Goal: Task Accomplishment & Management: Use online tool/utility

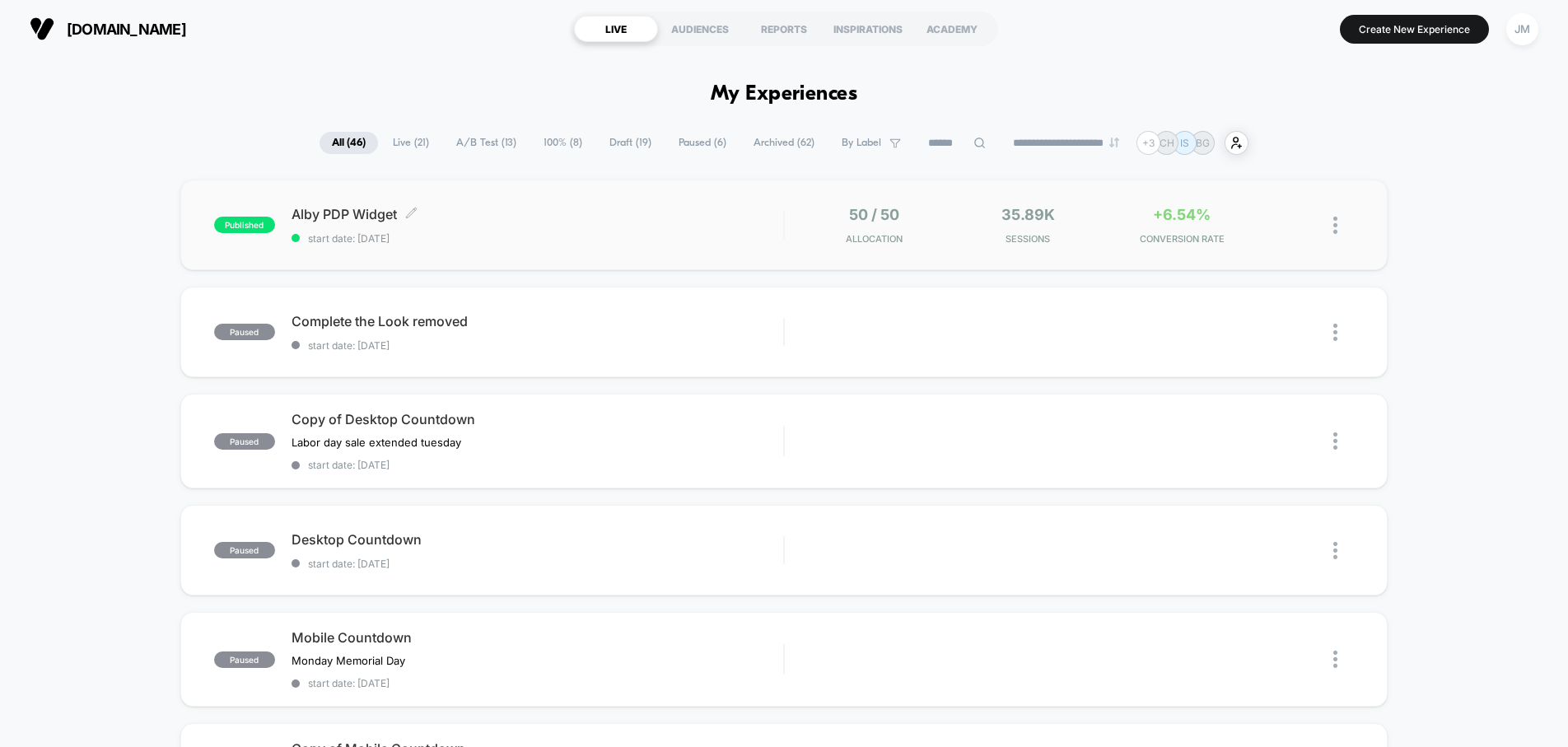
click at [700, 227] on div "Alby PDP Widget Click to edit experience details Click to edit experience detai…" at bounding box center [537, 226] width 492 height 39
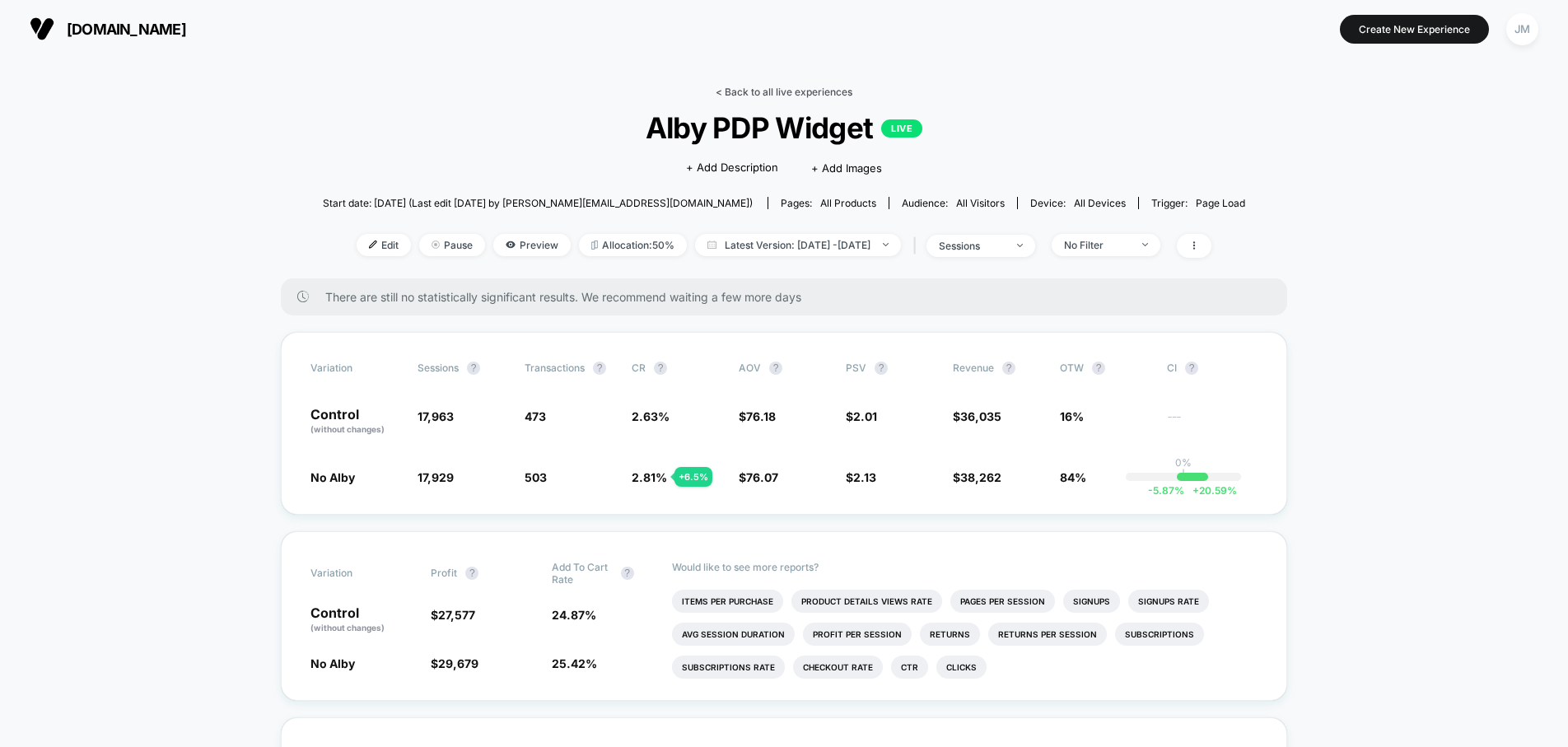
click at [801, 94] on link "< Back to all live experiences" at bounding box center [784, 92] width 136 height 12
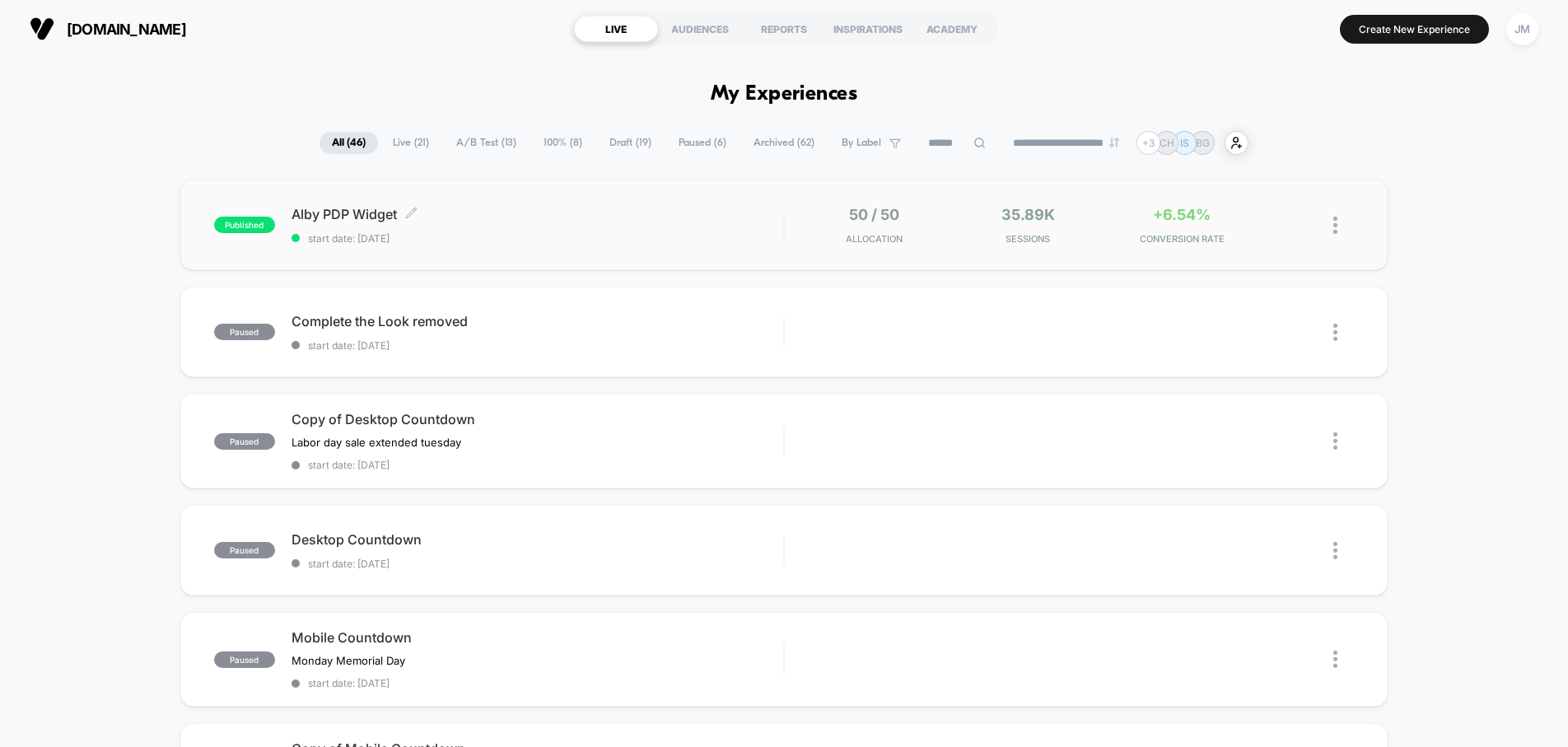
click at [614, 225] on div "Alby PDP Widget Click to edit experience details Click to edit experience detai…" at bounding box center [537, 226] width 492 height 39
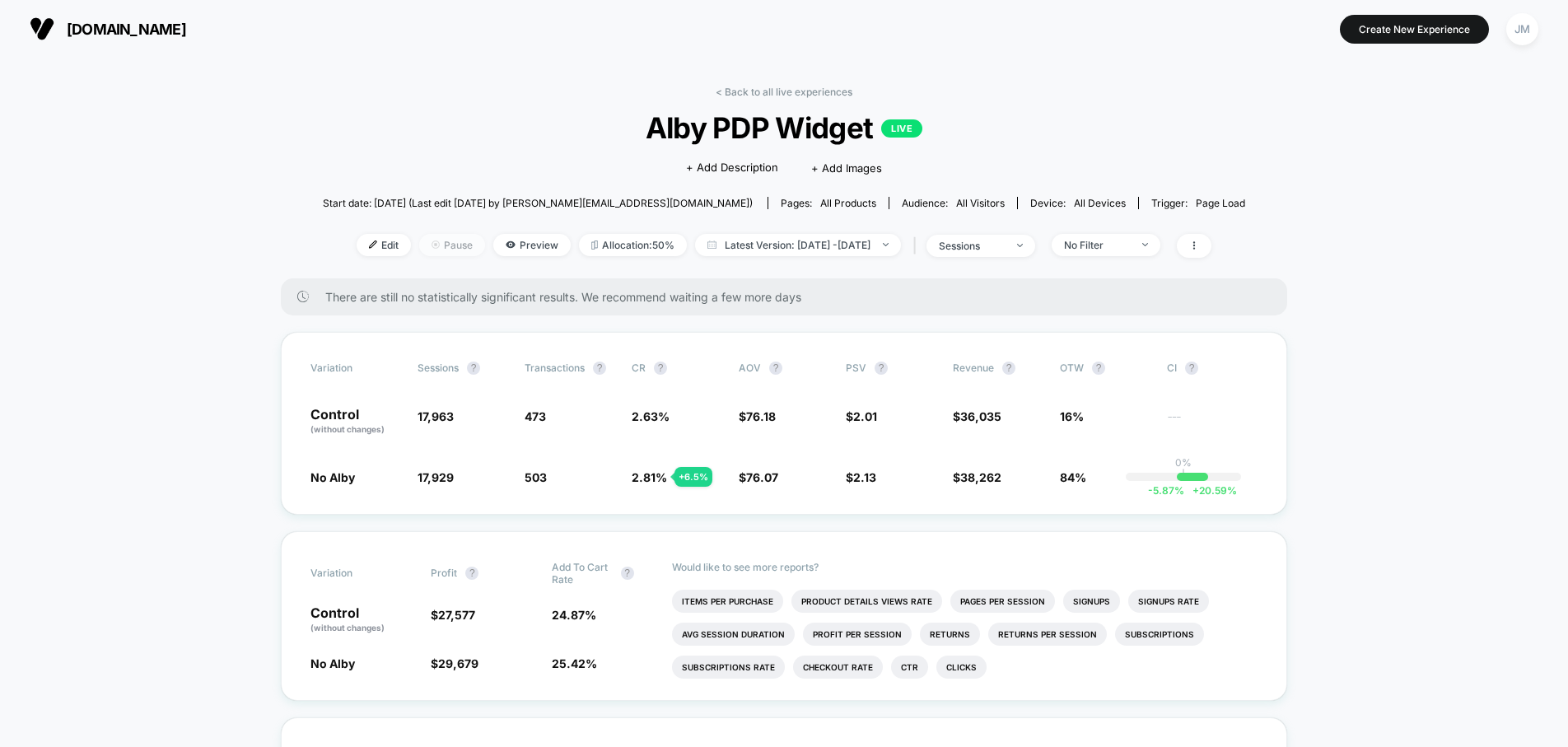
click at [422, 244] on span "Pause" at bounding box center [452, 244] width 65 height 22
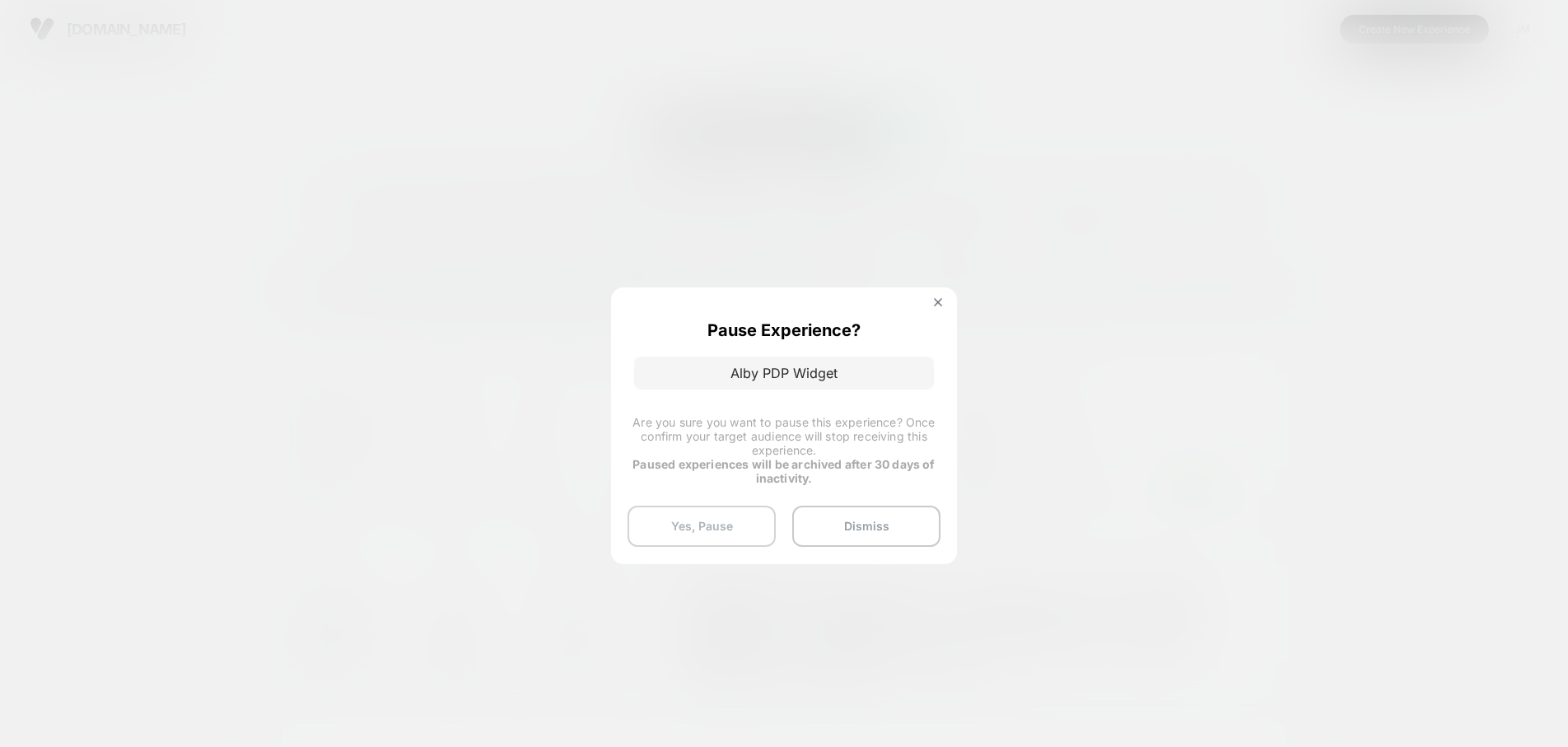
click at [724, 534] on button "Yes, Pause" at bounding box center [702, 526] width 149 height 42
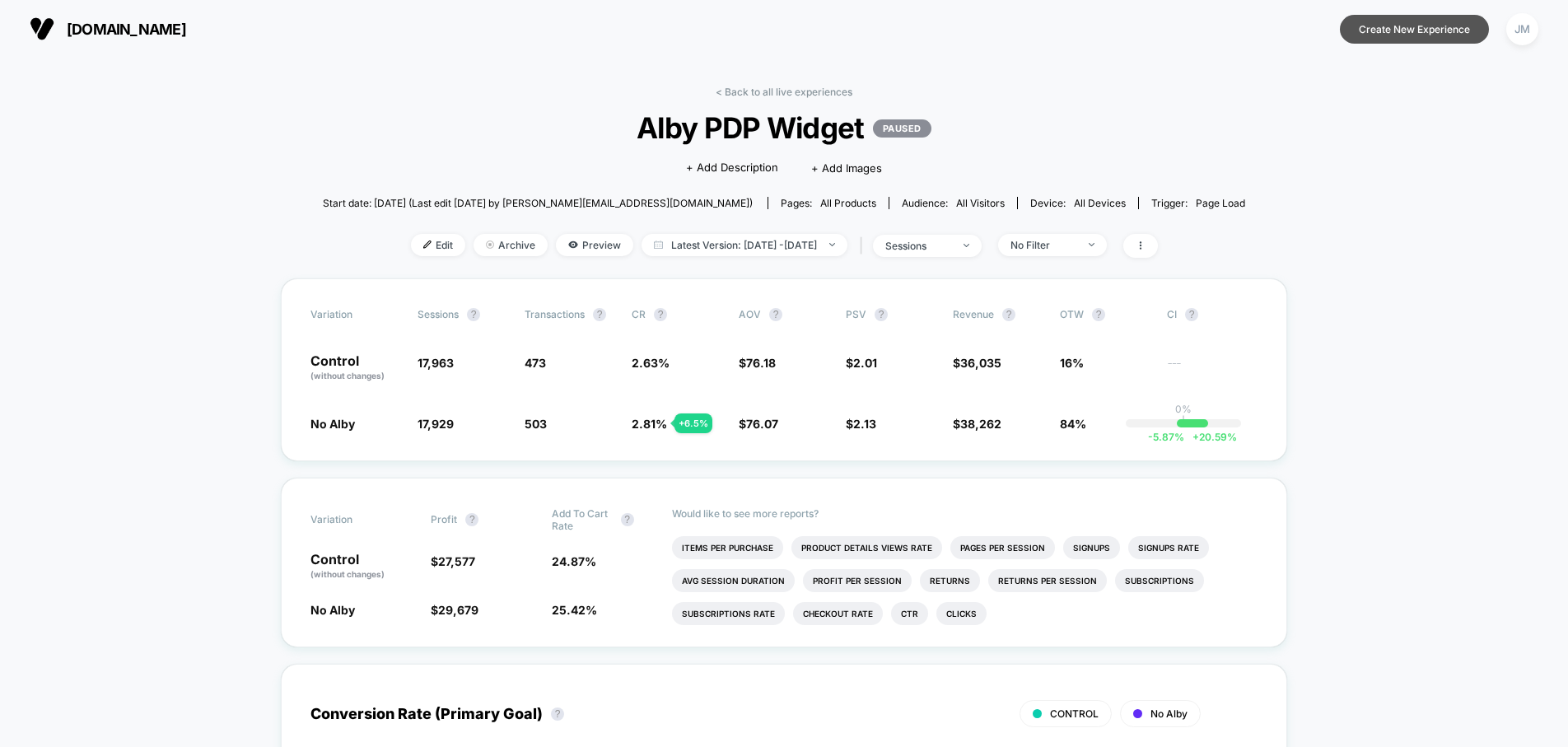
click at [1410, 24] on button "Create New Experience" at bounding box center [1414, 29] width 149 height 29
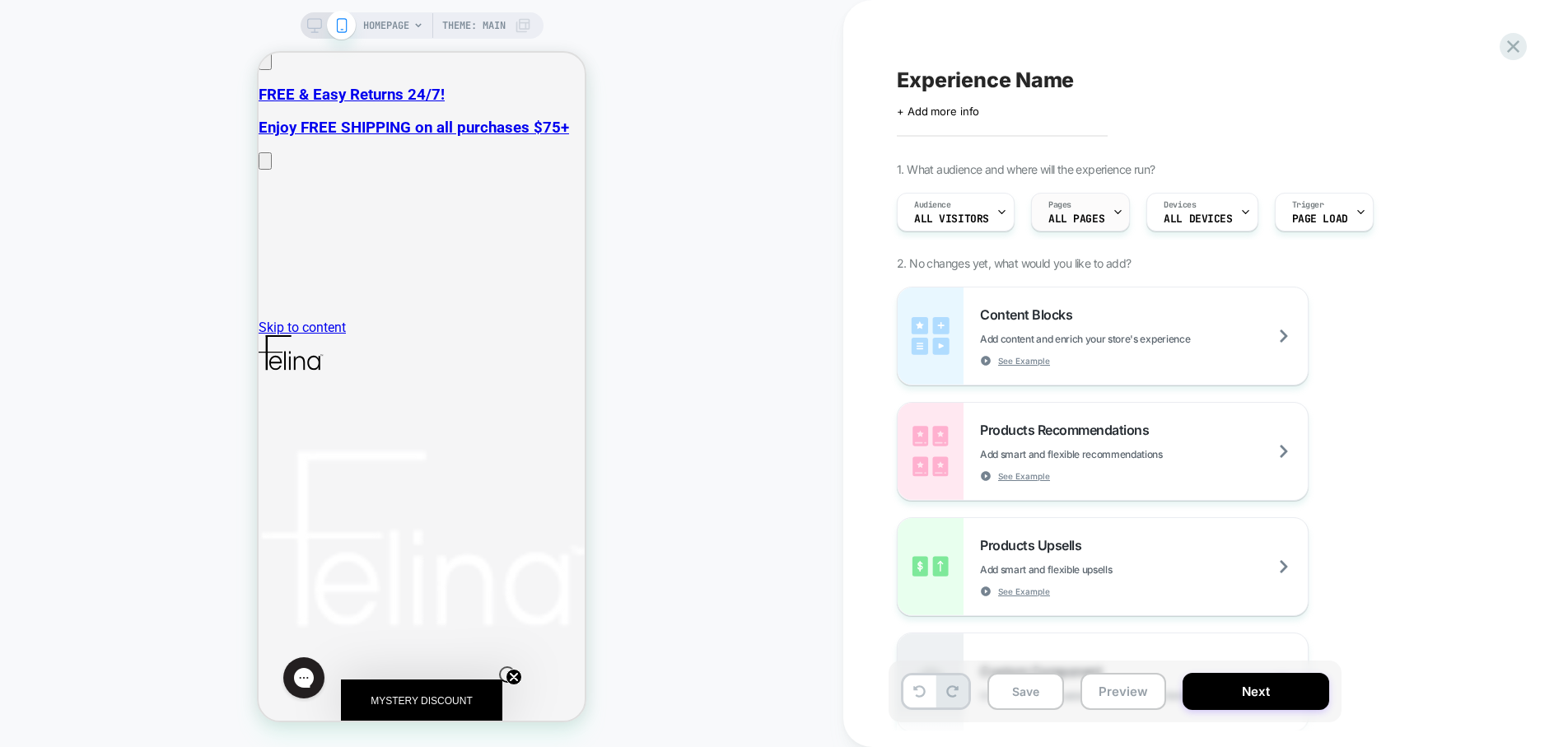
click at [1089, 212] on div "Pages ALL PAGES" at bounding box center [1076, 212] width 89 height 37
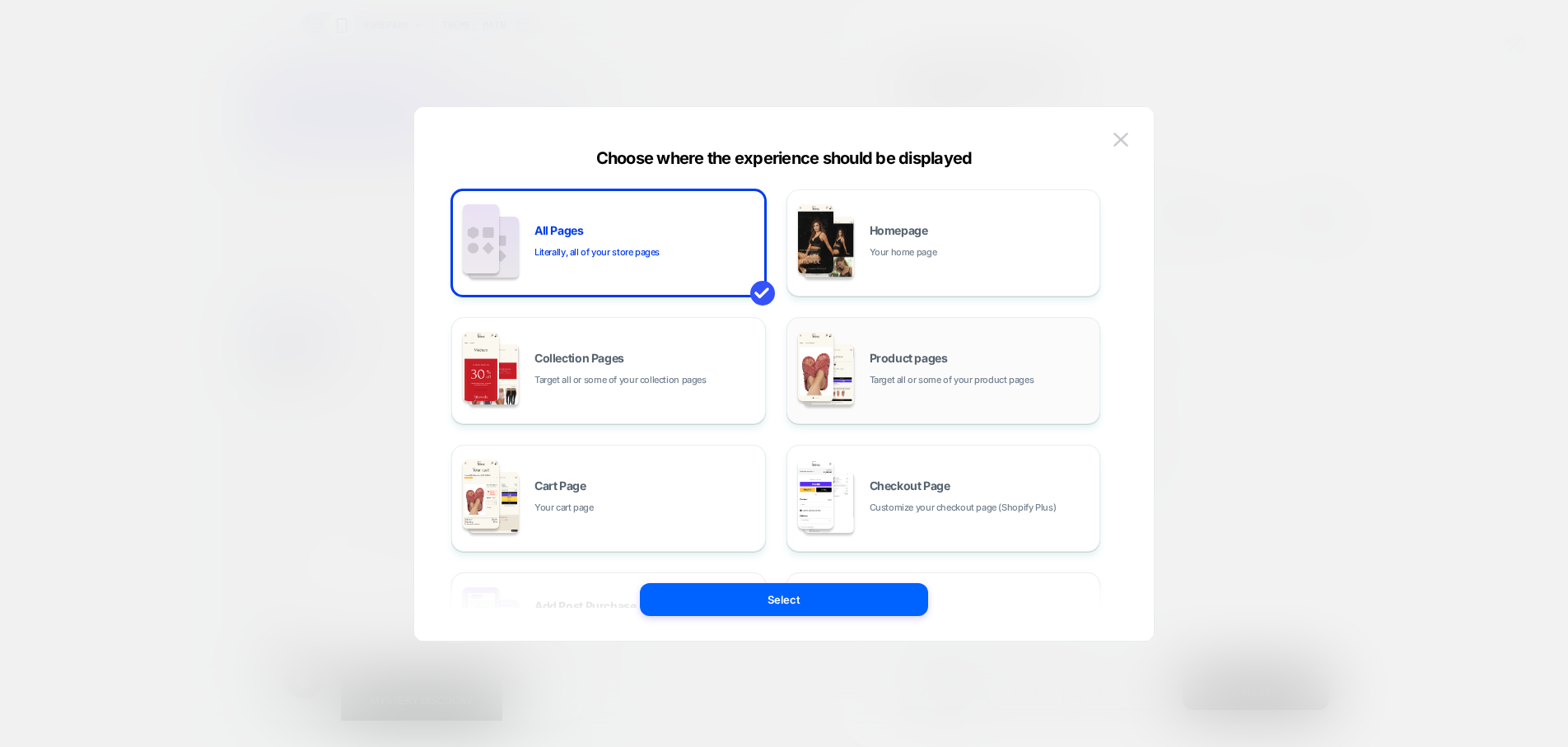
click at [892, 383] on span "Target all or some of your product pages" at bounding box center [952, 381] width 165 height 16
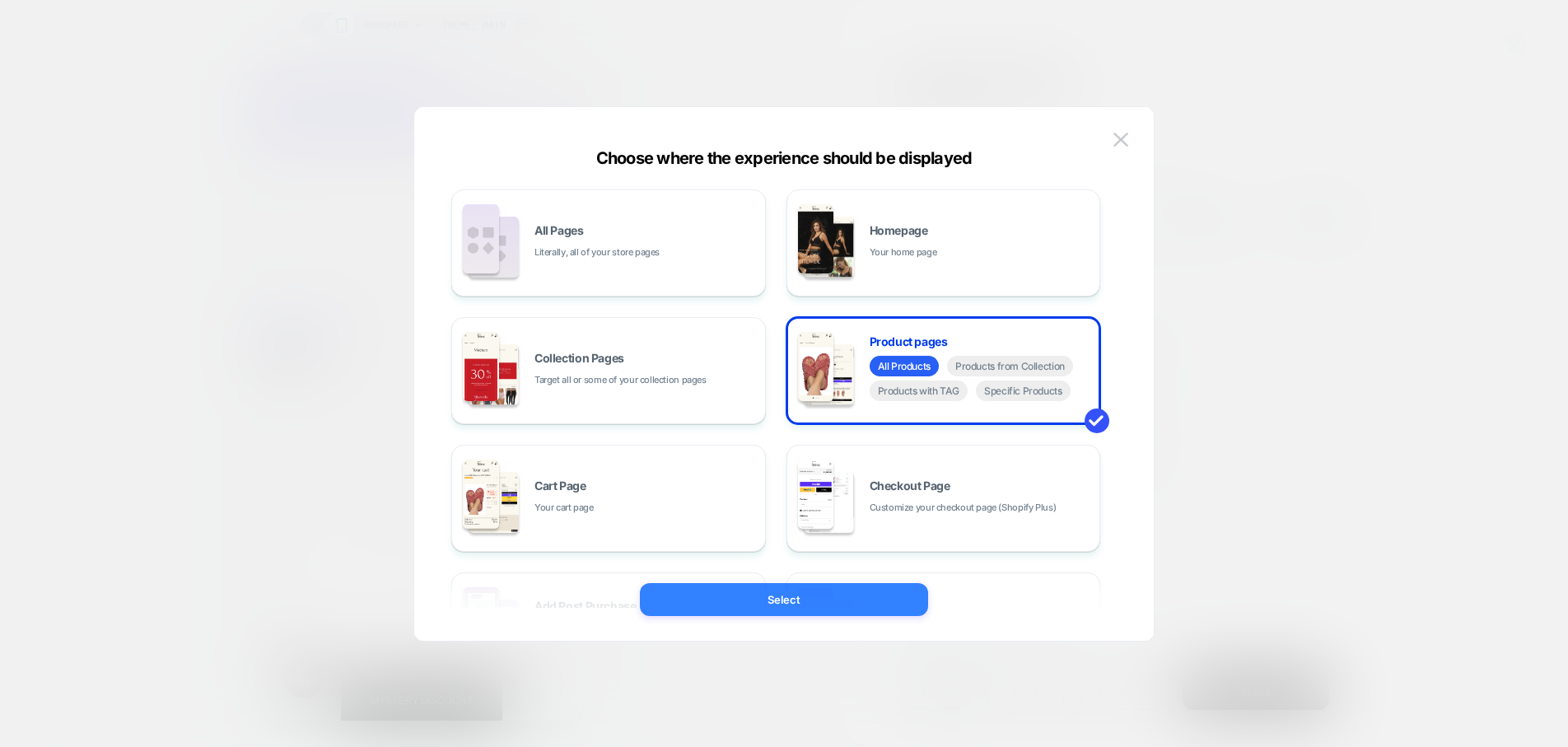
click at [893, 590] on button "Select" at bounding box center [784, 599] width 288 height 33
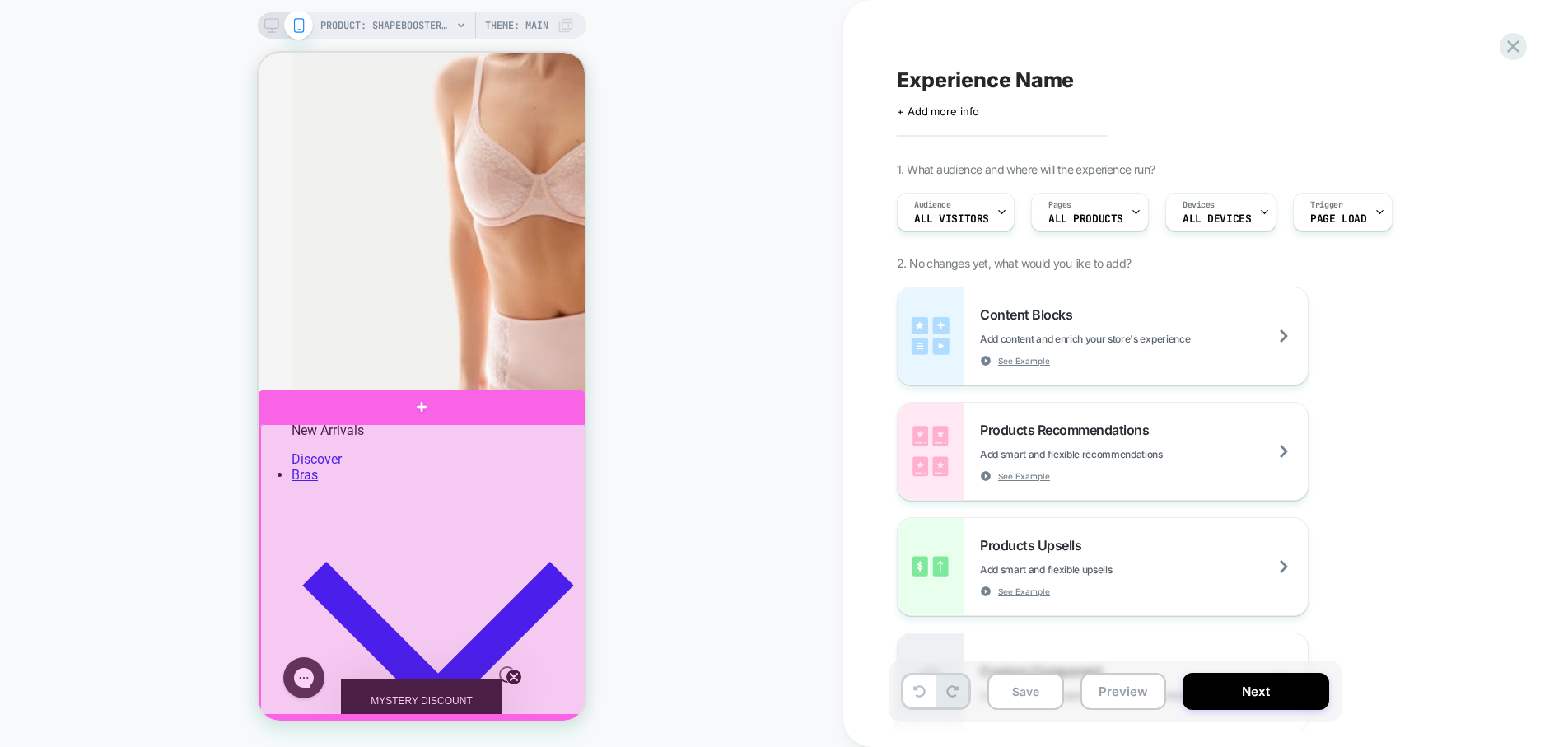
click at [566, 496] on div at bounding box center [423, 570] width 327 height 293
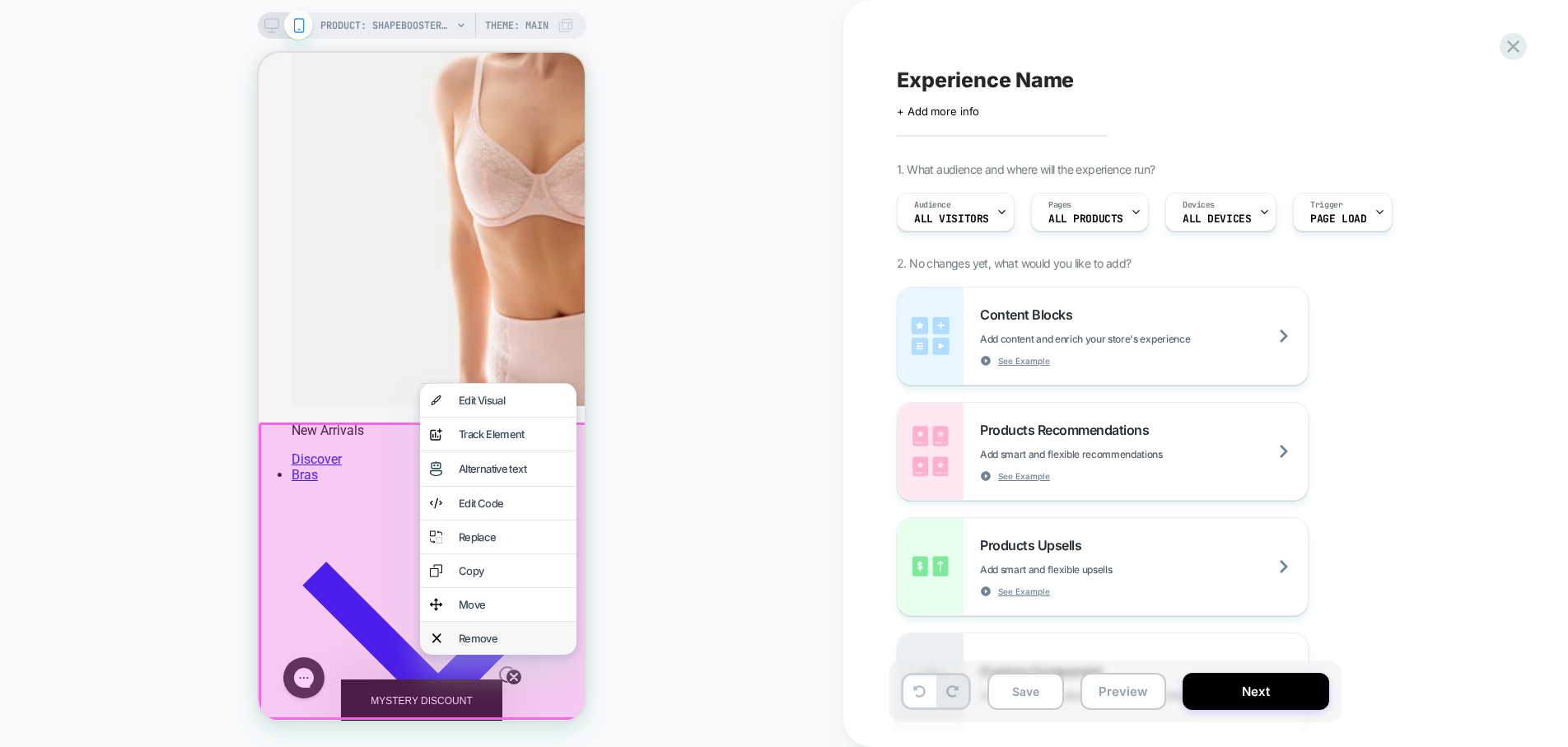
click at [518, 624] on div "Remove" at bounding box center [498, 638] width 157 height 33
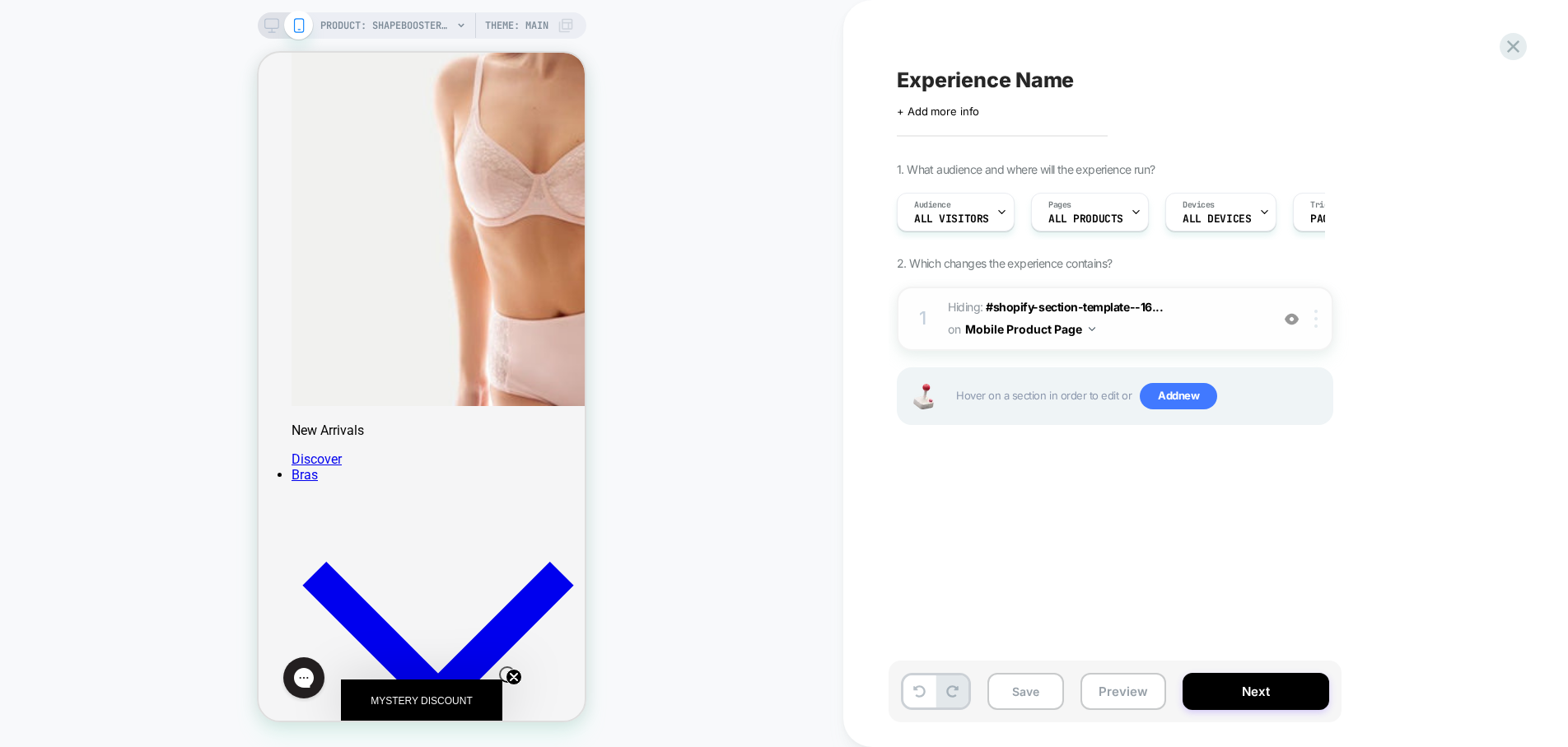
click at [1319, 326] on div at bounding box center [1318, 319] width 27 height 18
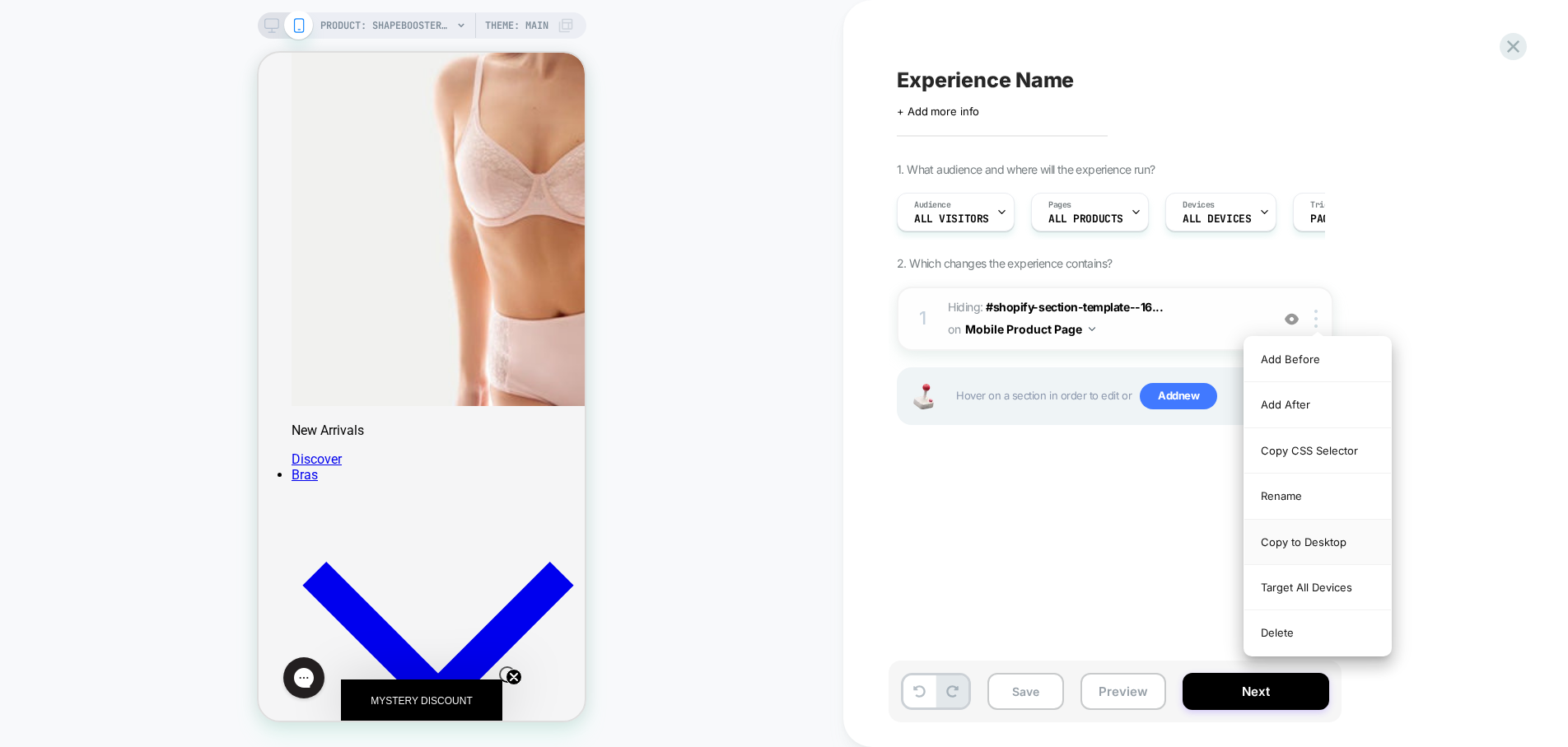
click at [1303, 540] on div "Copy to Desktop" at bounding box center [1318, 542] width 147 height 45
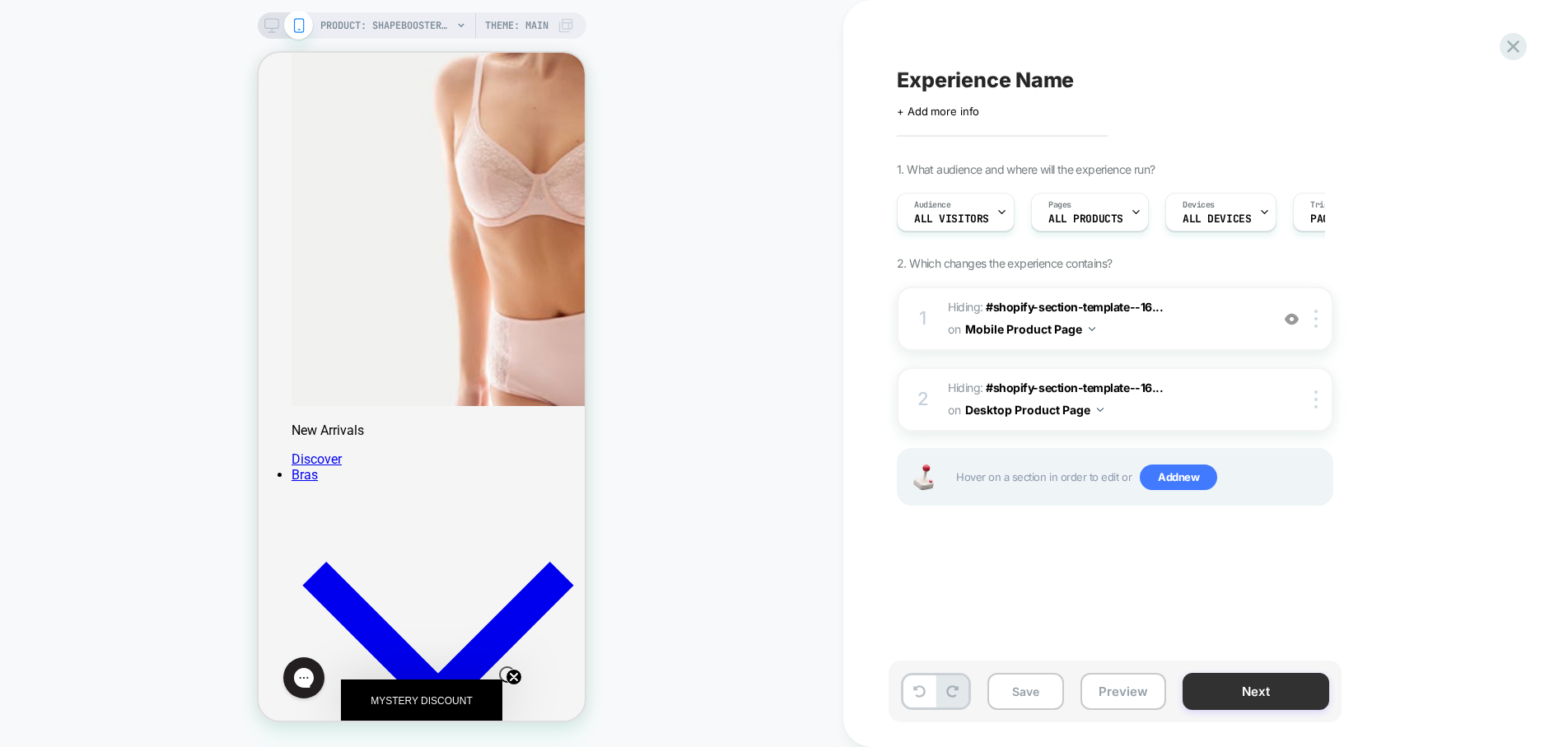
click at [1252, 689] on button "Next" at bounding box center [1256, 691] width 147 height 37
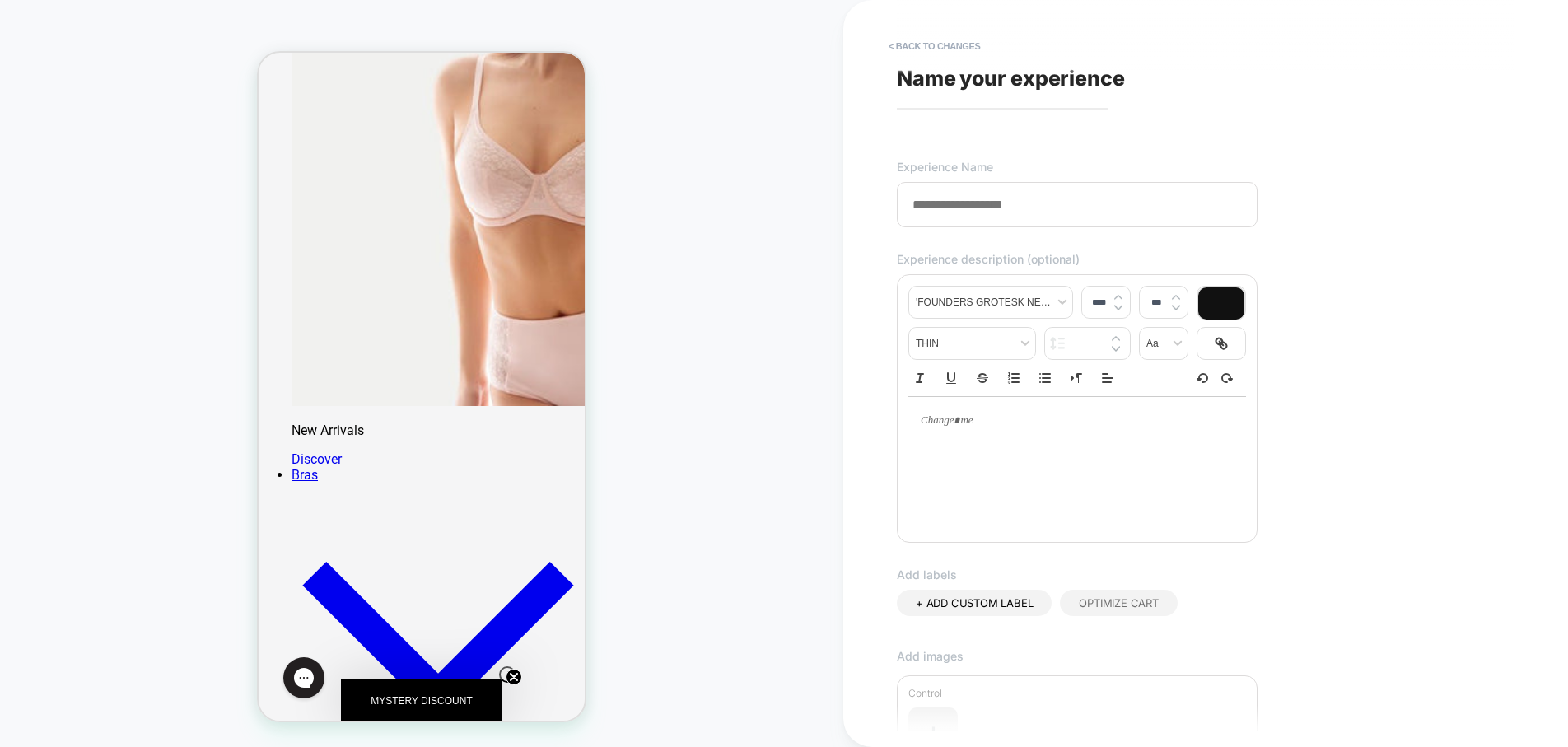
click at [1040, 201] on input at bounding box center [1077, 204] width 361 height 45
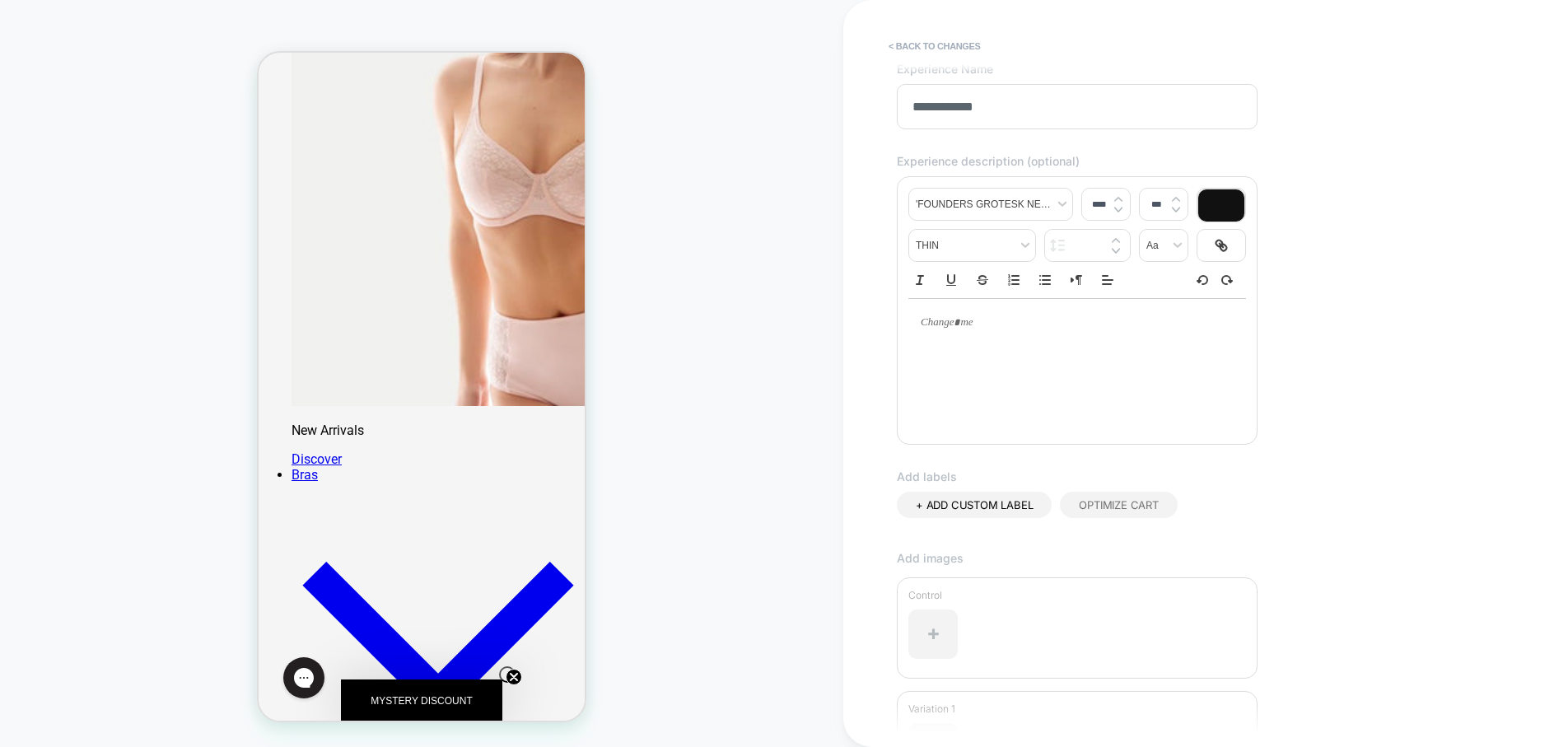
scroll to position [304, 0]
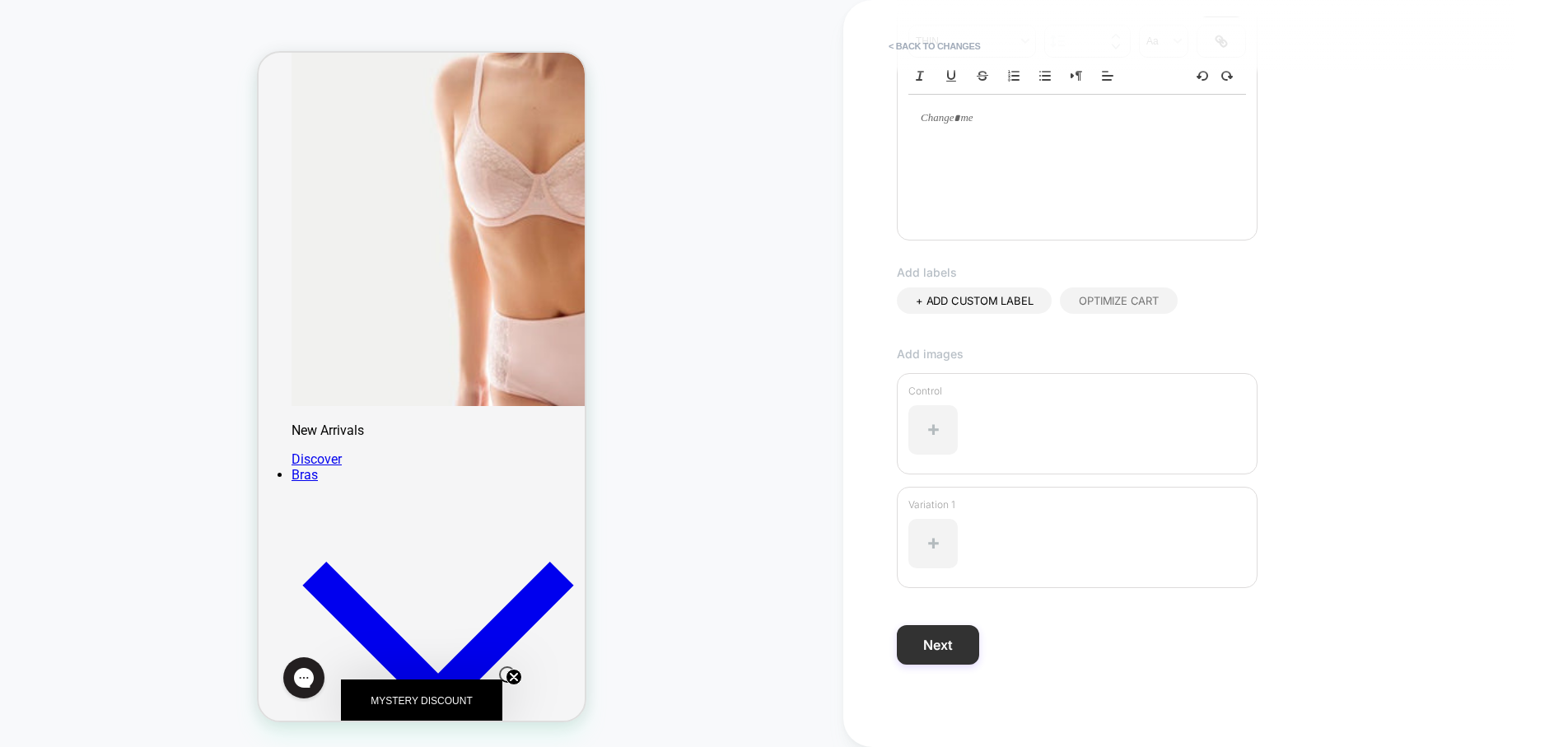
type input "**********"
click at [938, 657] on button "Next" at bounding box center [937, 644] width 82 height 40
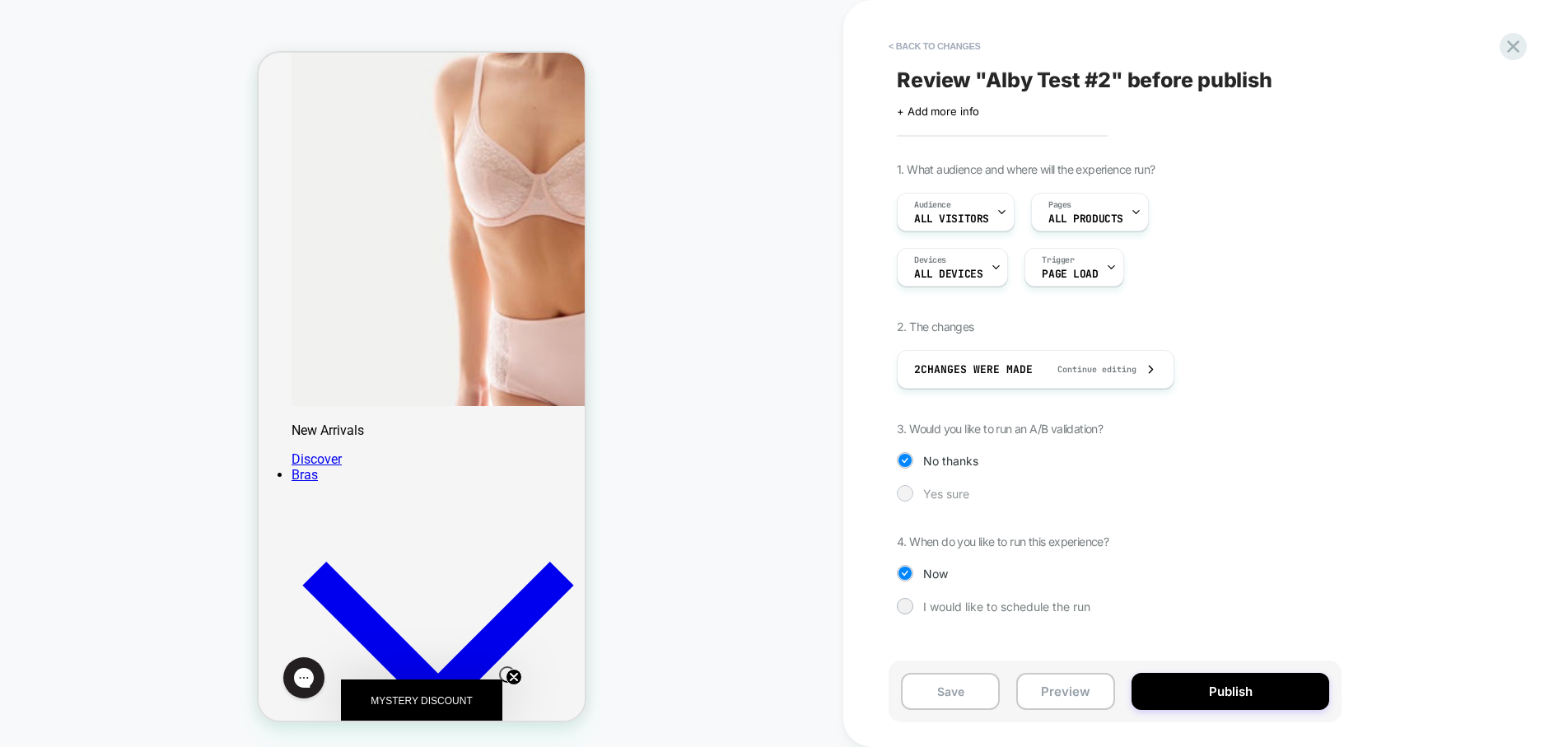
click at [911, 490] on div at bounding box center [904, 493] width 12 height 12
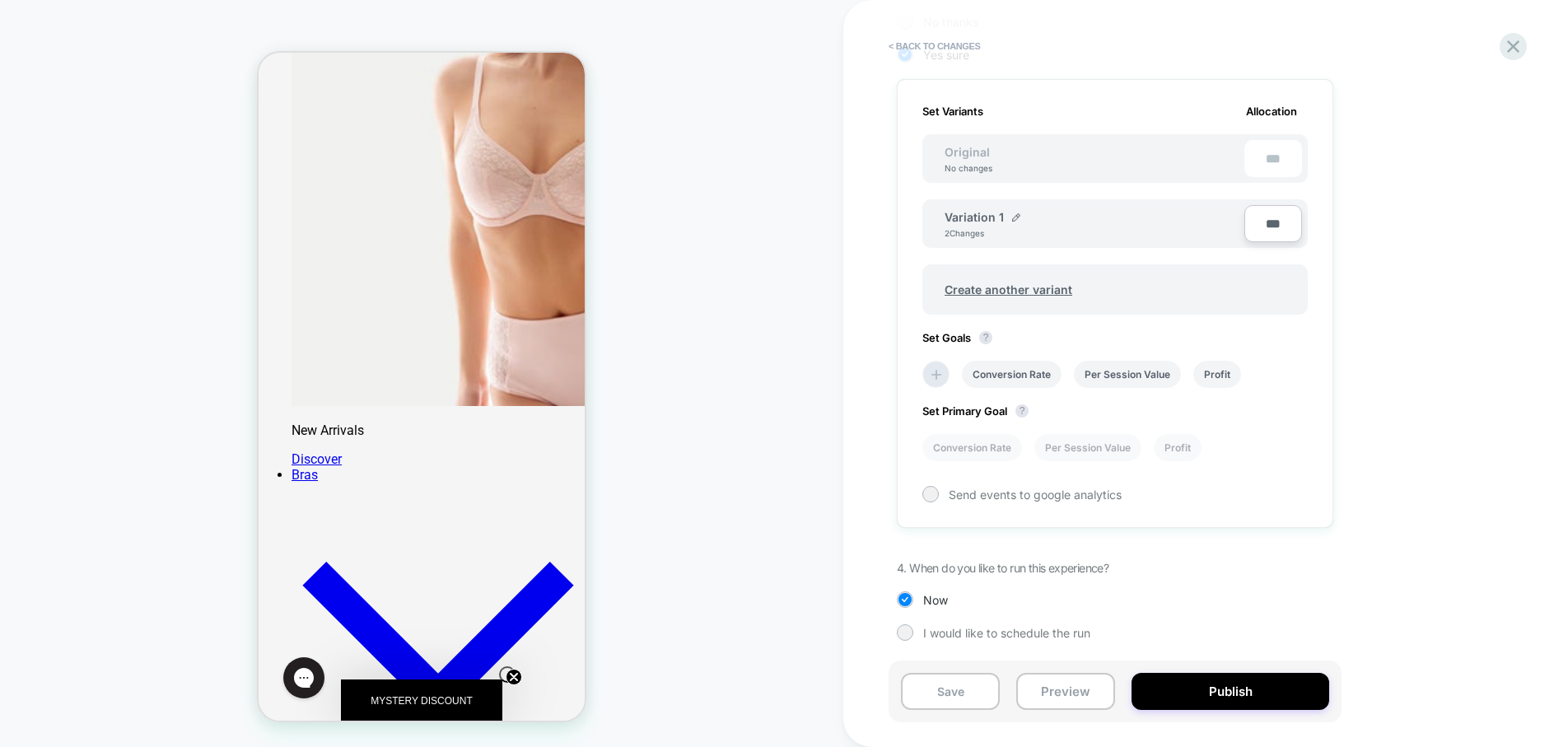
scroll to position [440, 0]
click at [1014, 218] on img at bounding box center [1016, 216] width 8 height 8
click at [1017, 222] on input "**********" at bounding box center [1003, 224] width 119 height 32
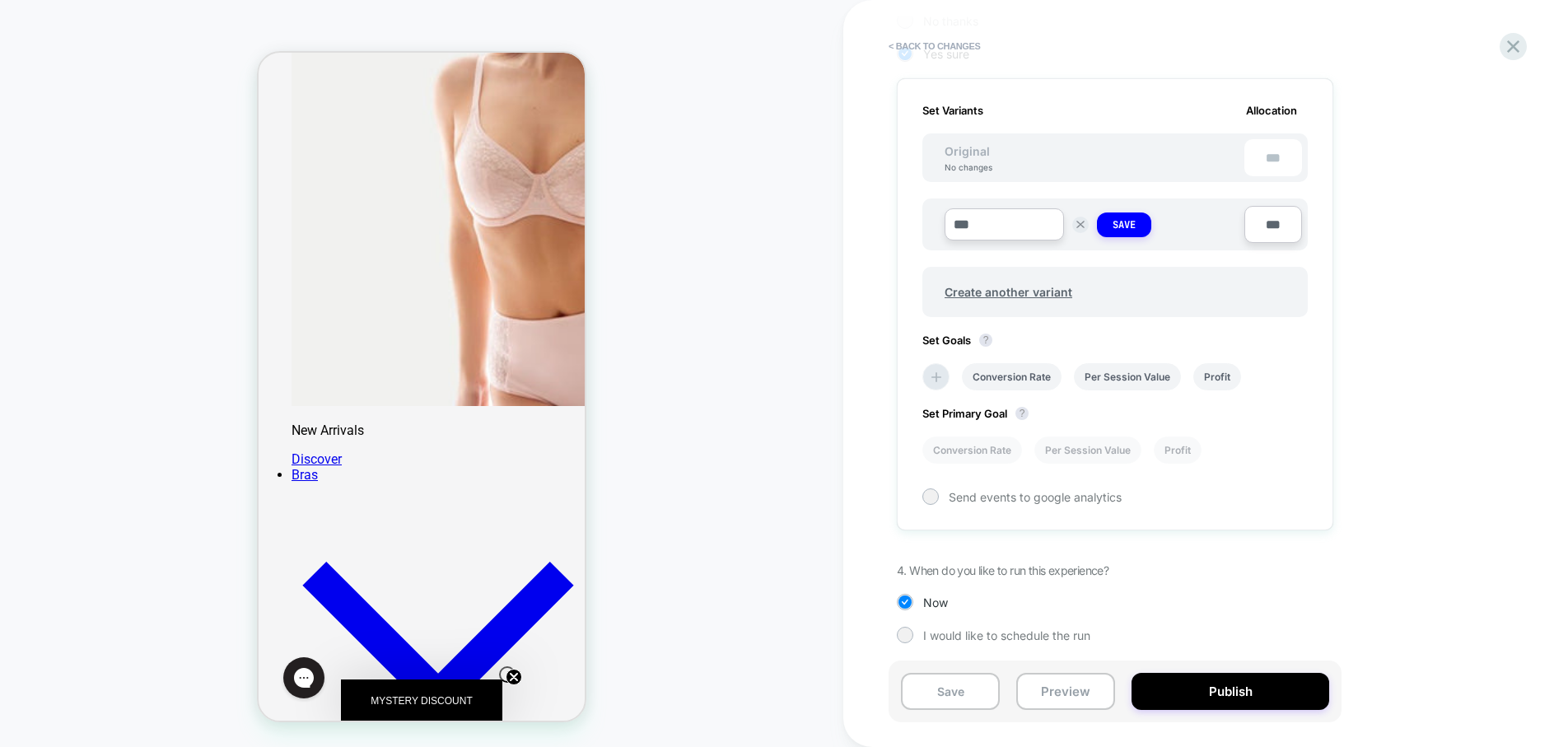
drag, startPoint x: 1017, startPoint y: 230, endPoint x: 905, endPoint y: 215, distance: 113.0
click at [905, 214] on div "Set Variants Allocation Original No changes *** *** Save *** Create another var…" at bounding box center [1114, 304] width 436 height 452
type input "*******"
click at [1133, 221] on strong "Save" at bounding box center [1124, 225] width 23 height 13
click at [988, 447] on li "Conversion Rate" at bounding box center [972, 446] width 100 height 27
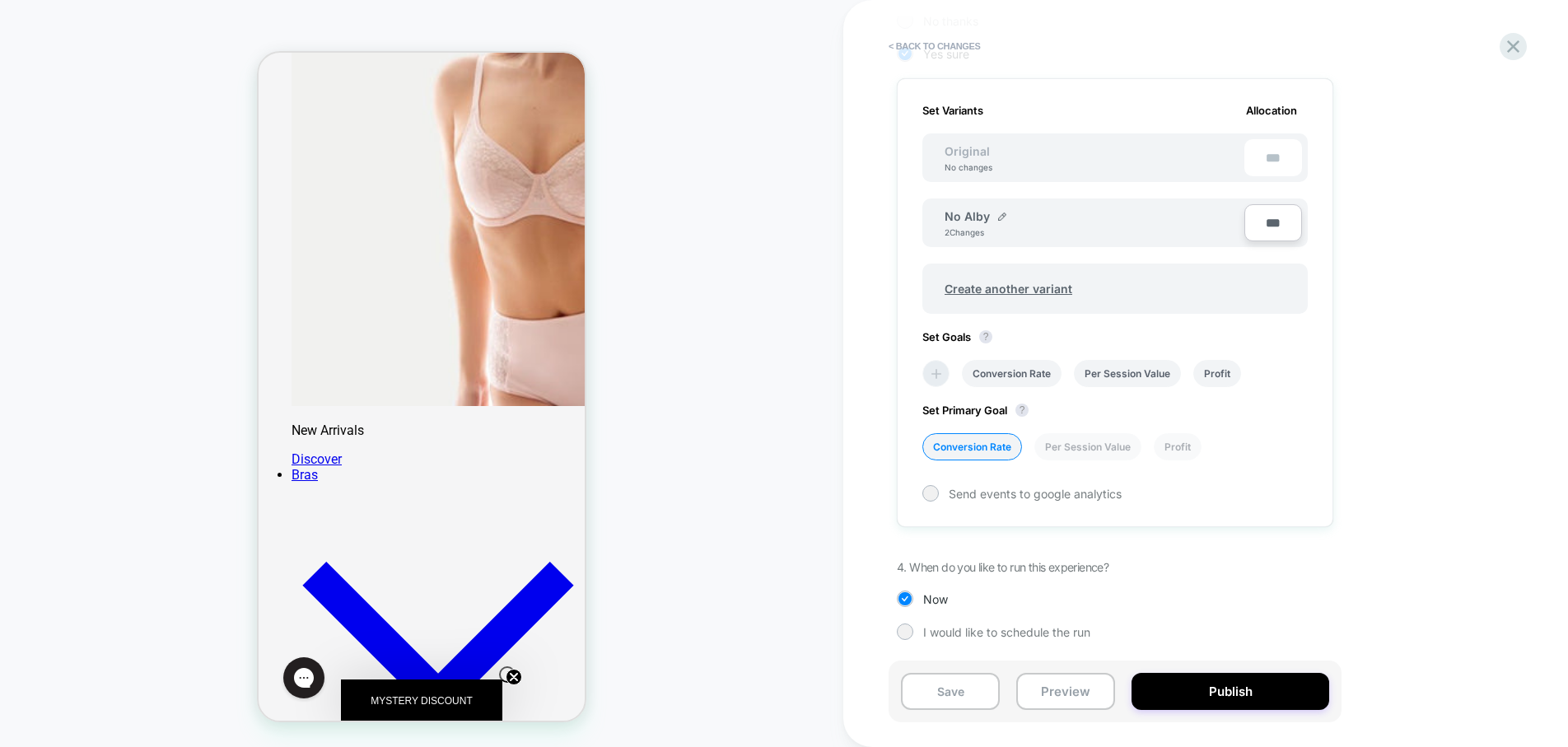
click at [931, 381] on icon at bounding box center [936, 374] width 17 height 17
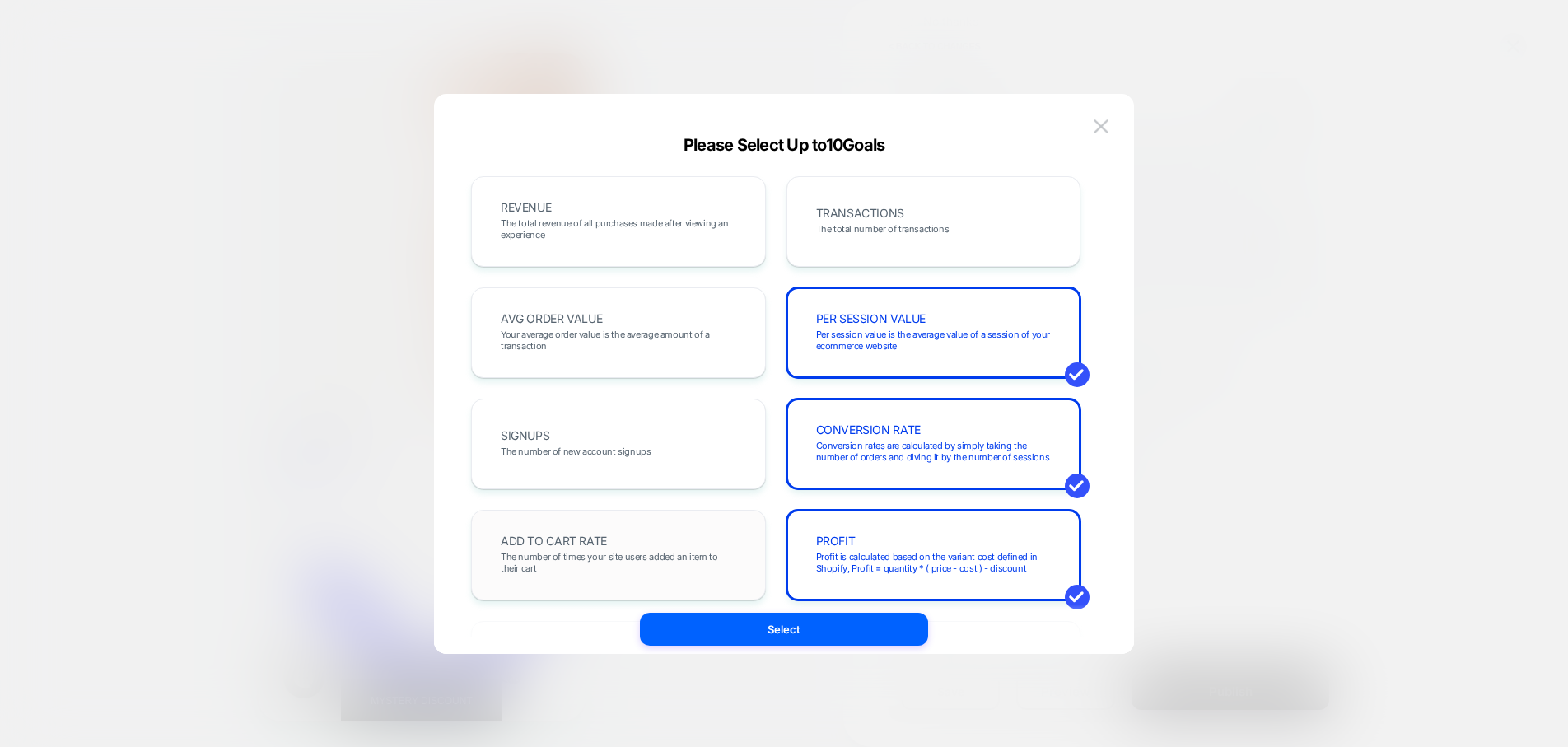
click at [609, 543] on div "ADD TO CART RATE The number of times your site users added an item to their cart" at bounding box center [619, 555] width 260 height 56
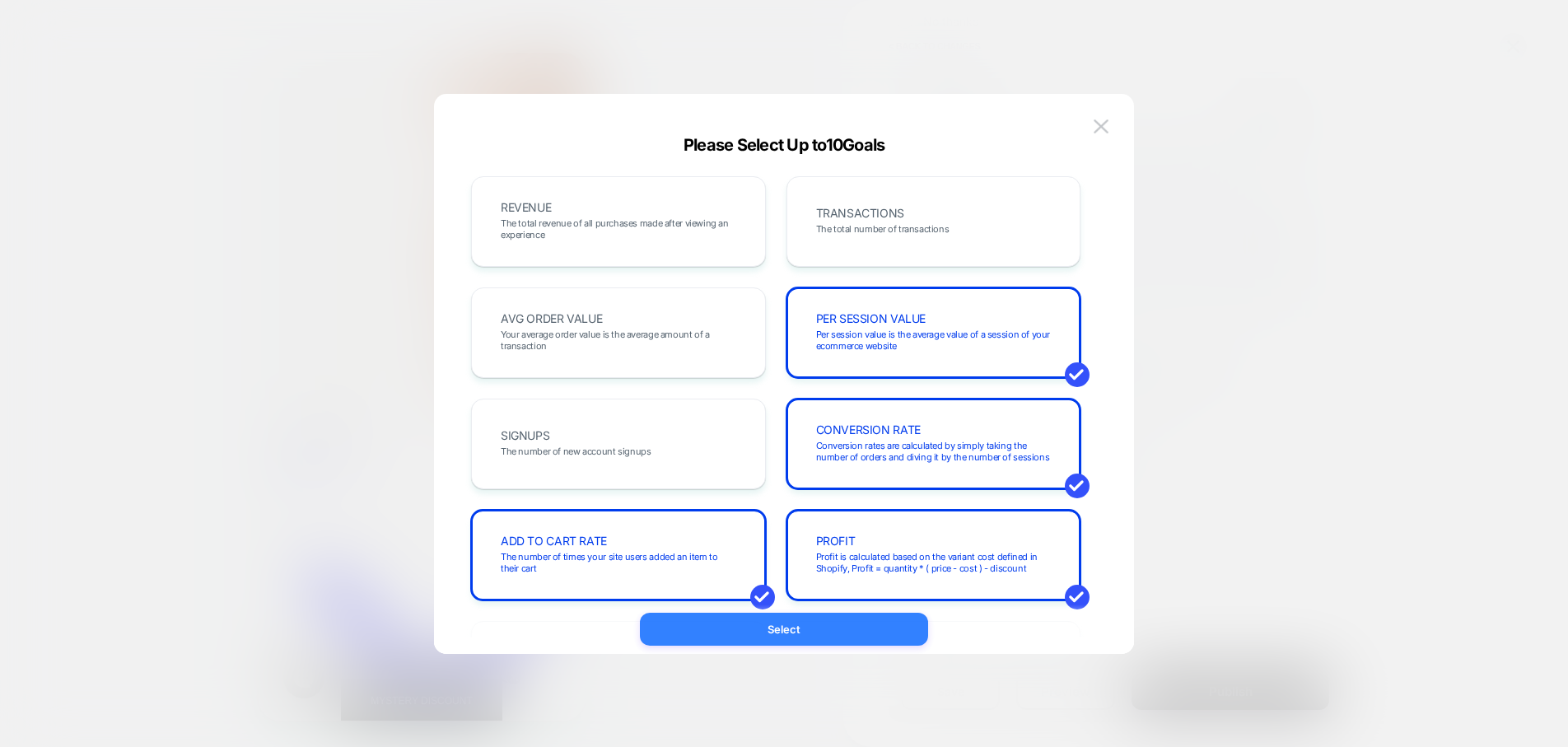
click at [749, 632] on button "Select" at bounding box center [784, 628] width 288 height 33
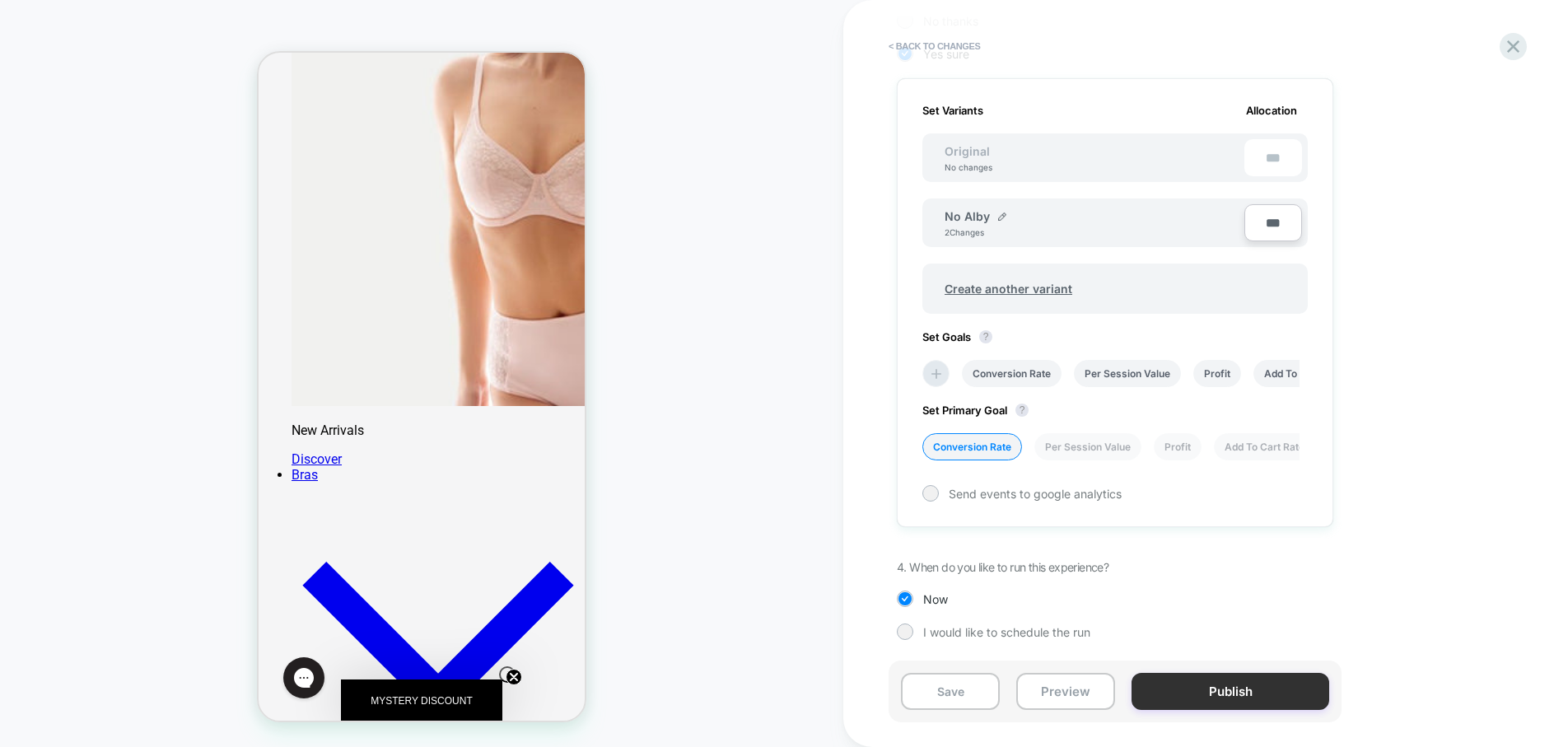
click at [1221, 693] on button "Publish" at bounding box center [1230, 691] width 197 height 37
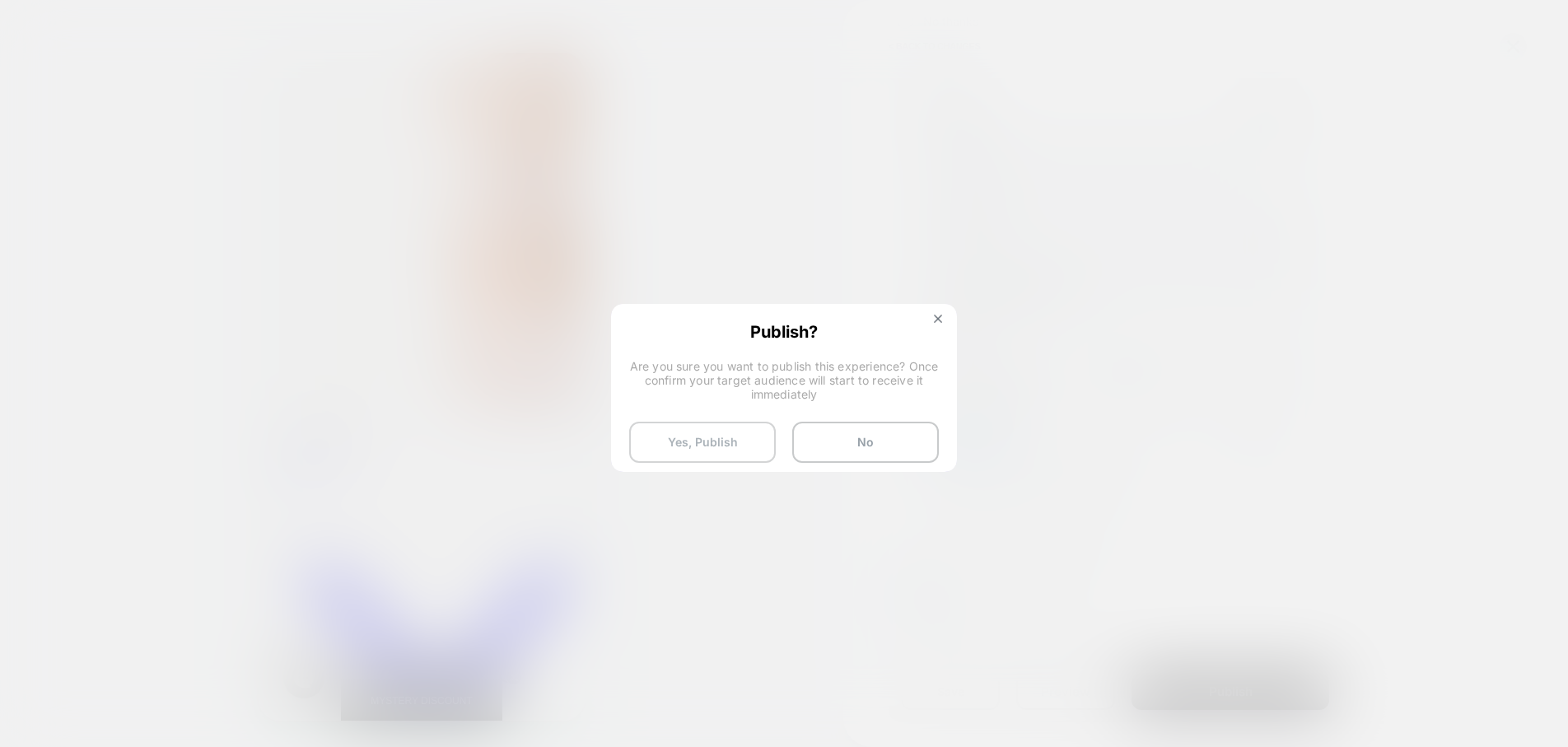
click at [670, 449] on button "Yes, Publish" at bounding box center [703, 442] width 147 height 42
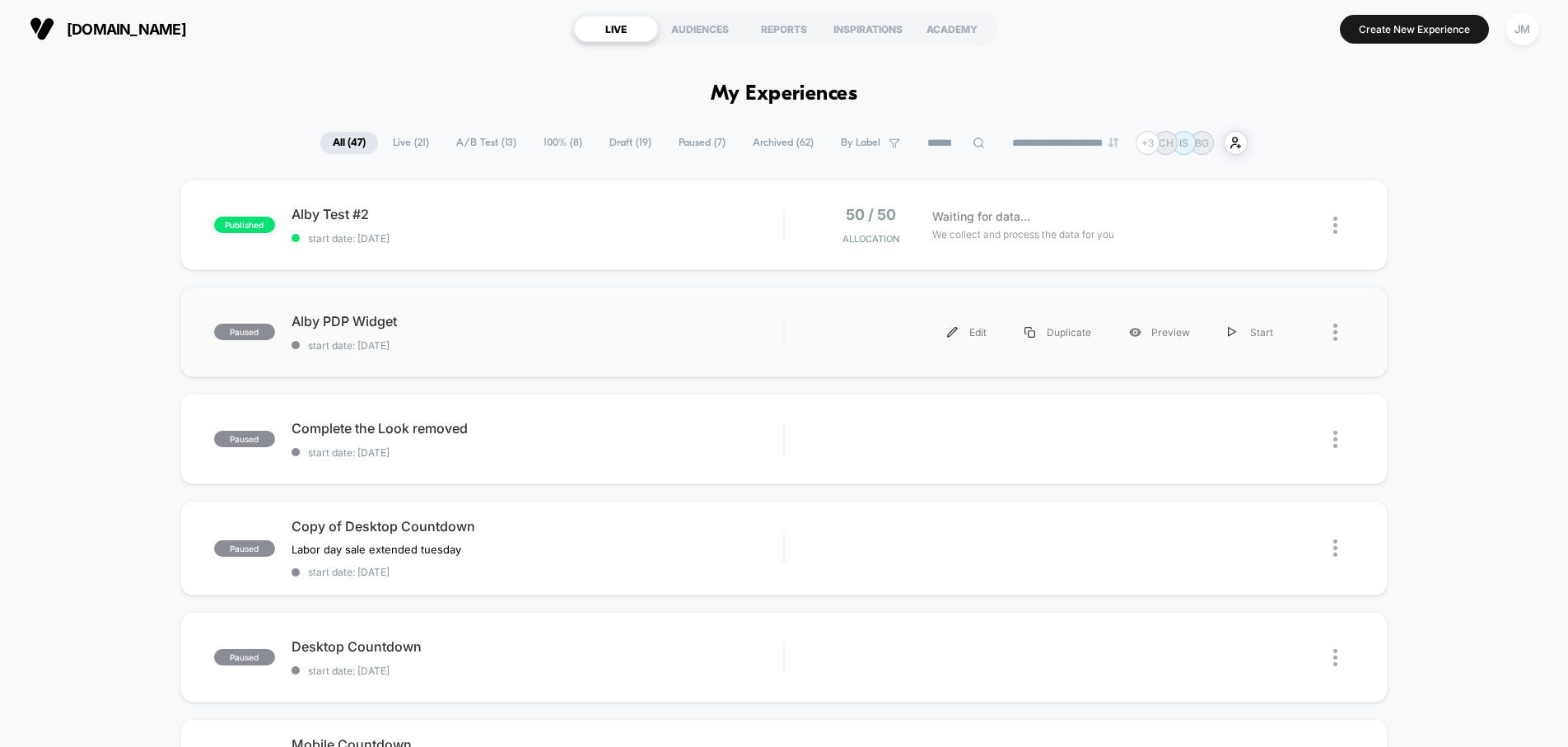
click at [1330, 331] on div at bounding box center [1323, 333] width 62 height 37
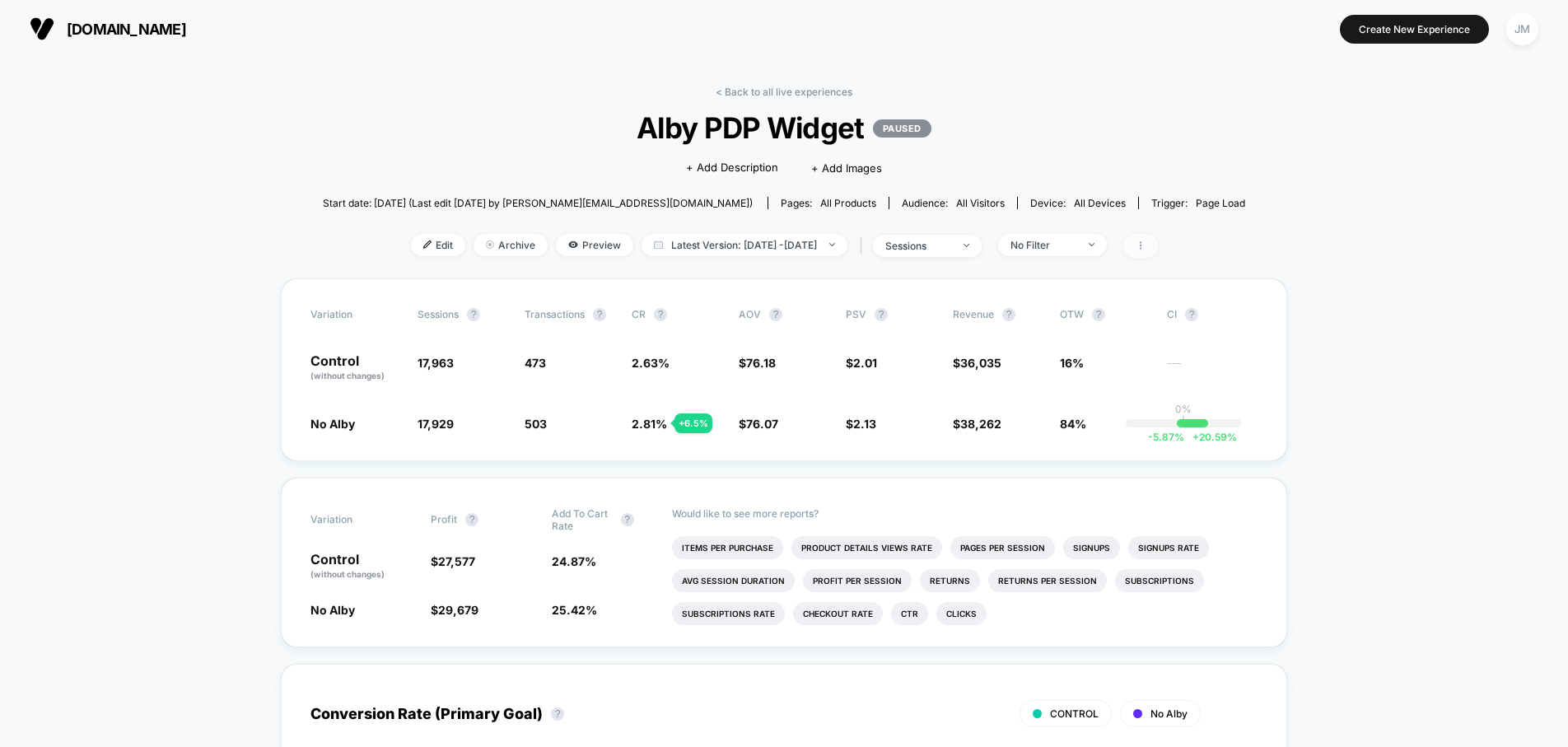
click at [1157, 245] on span at bounding box center [1140, 245] width 35 height 24
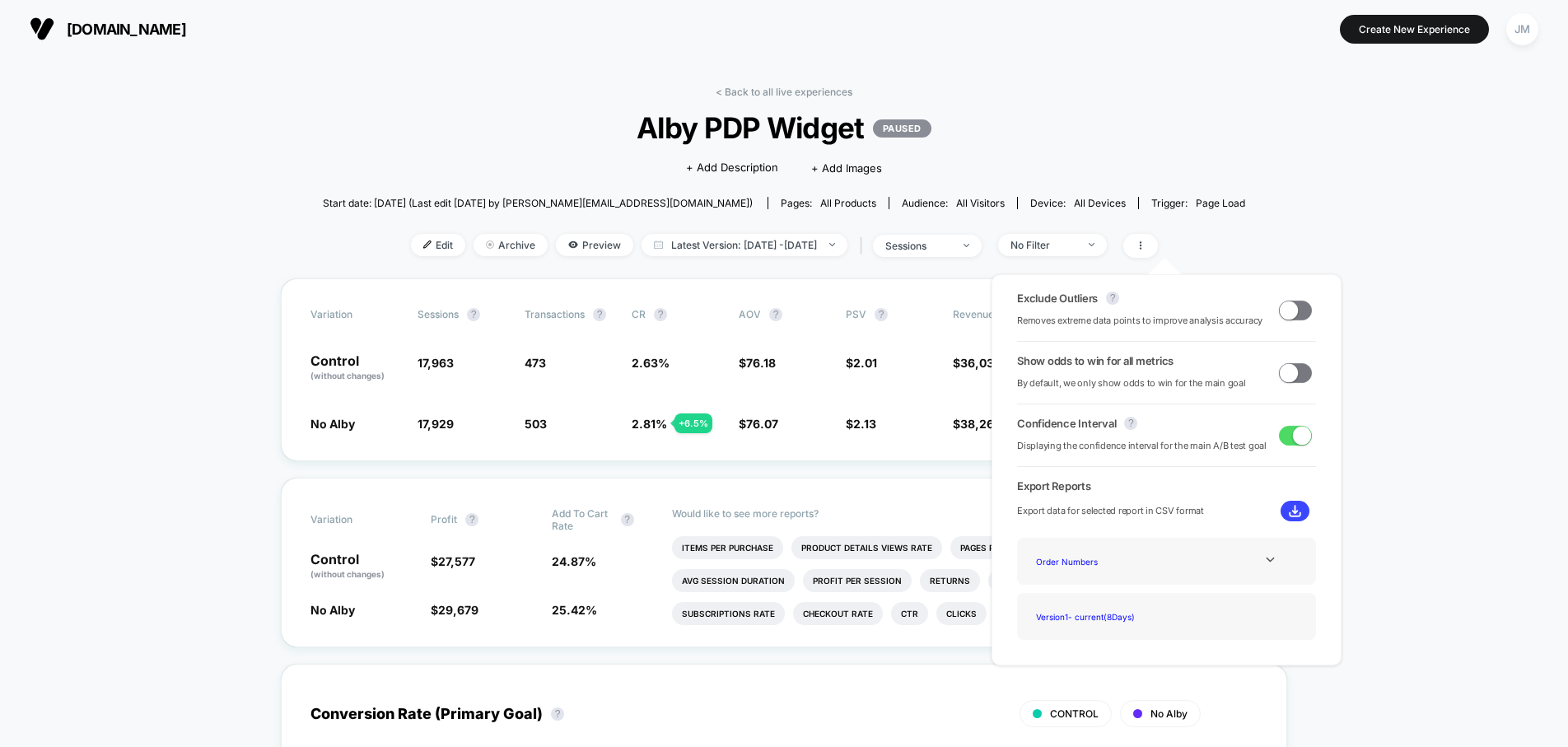
click at [1294, 506] on img at bounding box center [1295, 511] width 12 height 12
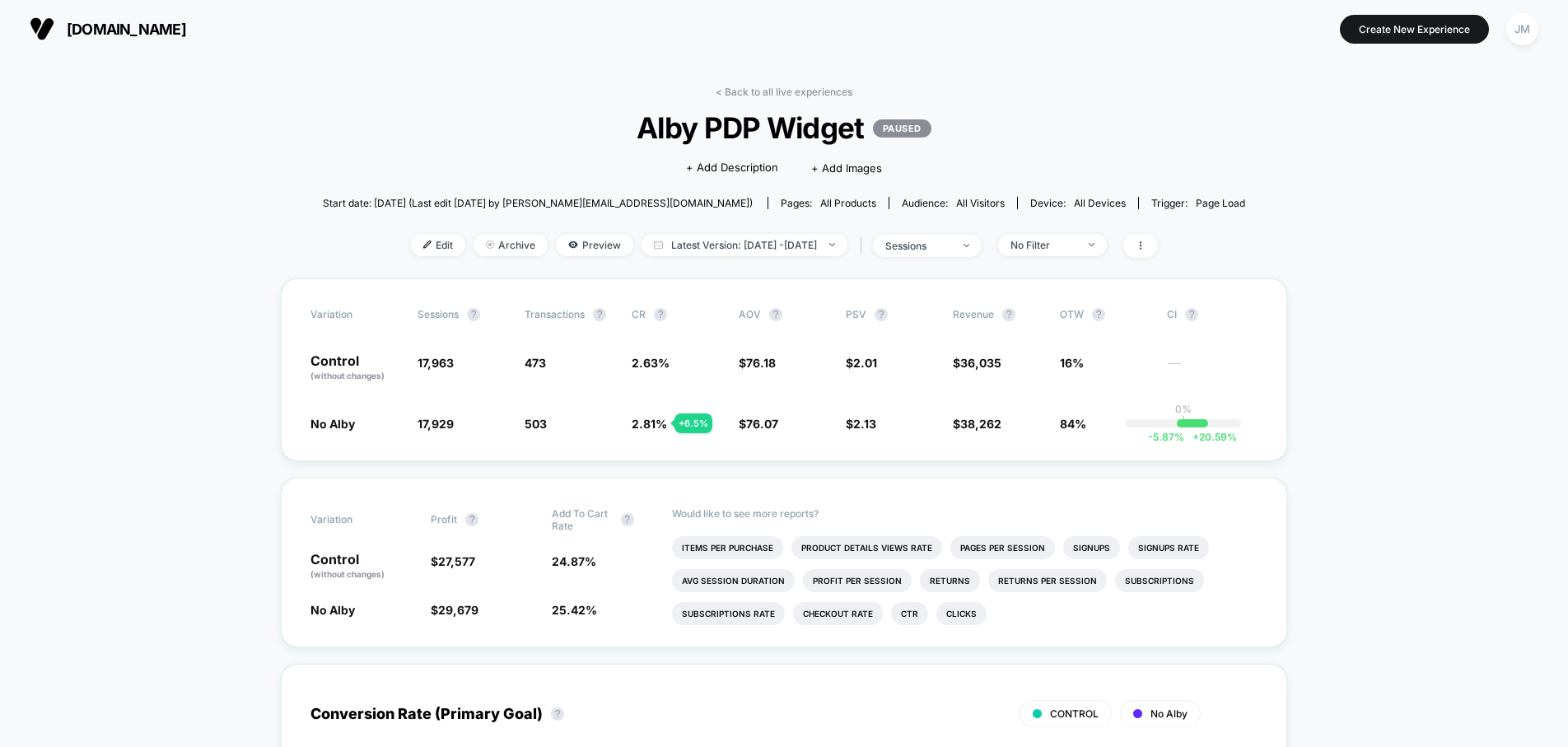
click at [1145, 248] on icon at bounding box center [1140, 245] width 10 height 10
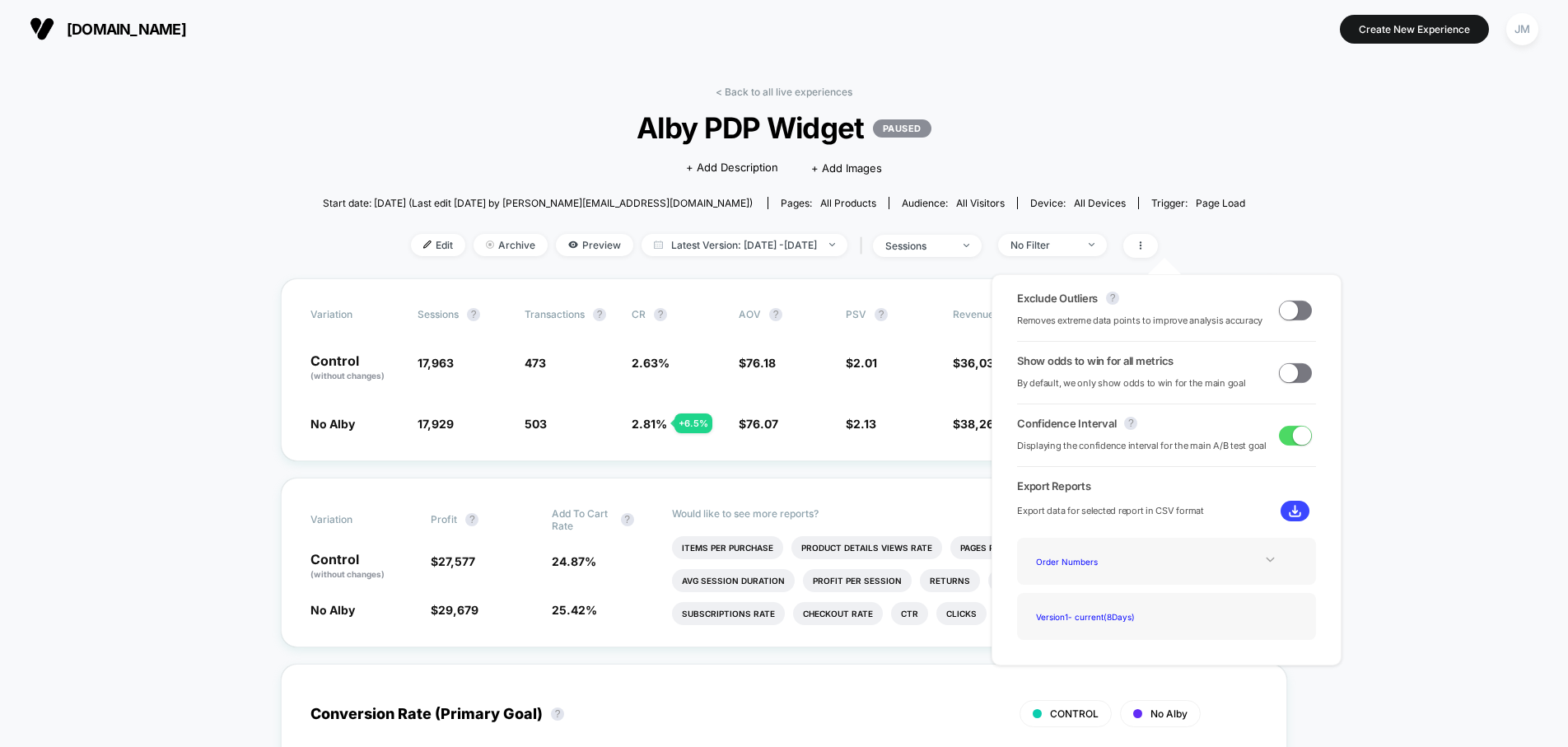
click at [1265, 559] on icon at bounding box center [1270, 559] width 12 height 12
click at [1080, 588] on div "Experience Data" at bounding box center [1095, 583] width 132 height 22
click at [1293, 509] on img at bounding box center [1295, 511] width 12 height 12
